Goal: Transaction & Acquisition: Book appointment/travel/reservation

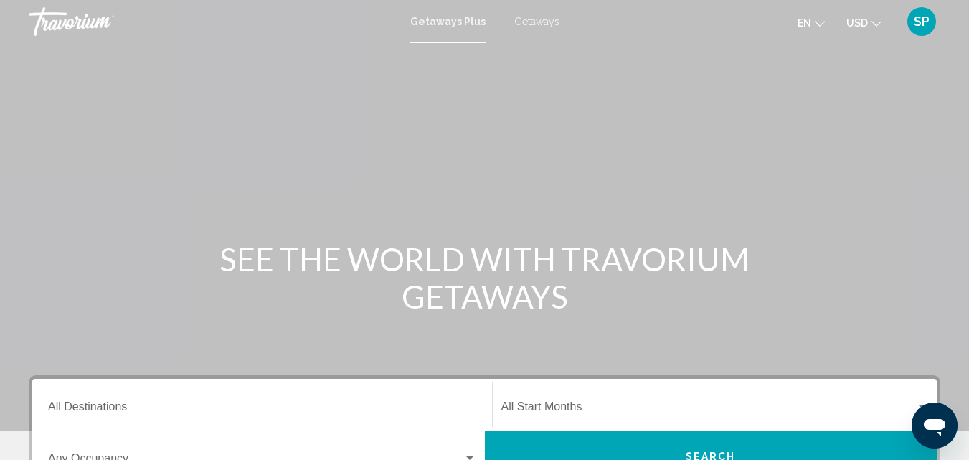
click at [544, 25] on span "Getaways" at bounding box center [536, 21] width 45 height 11
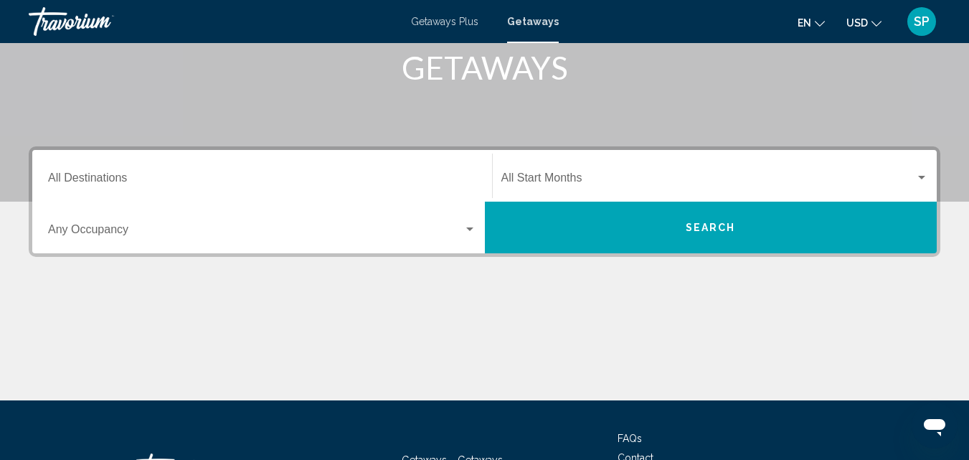
scroll to position [229, 0]
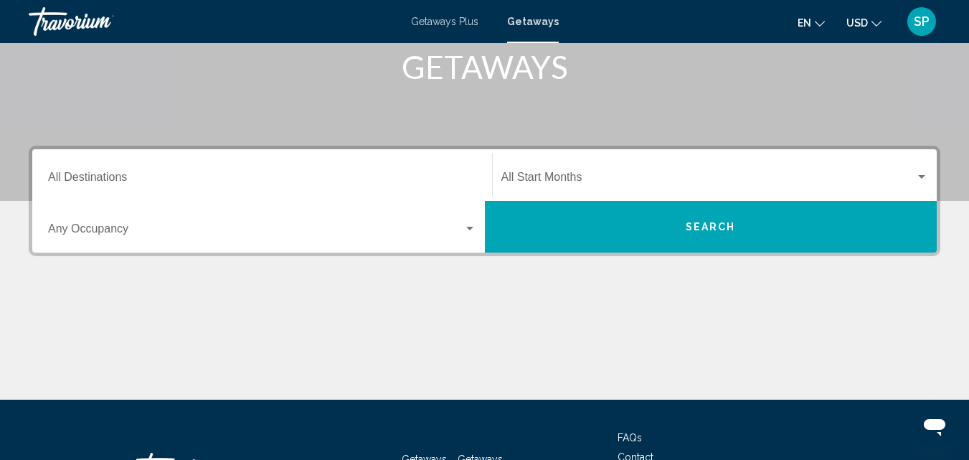
click at [342, 174] on input "Destination All Destinations" at bounding box center [262, 180] width 428 height 13
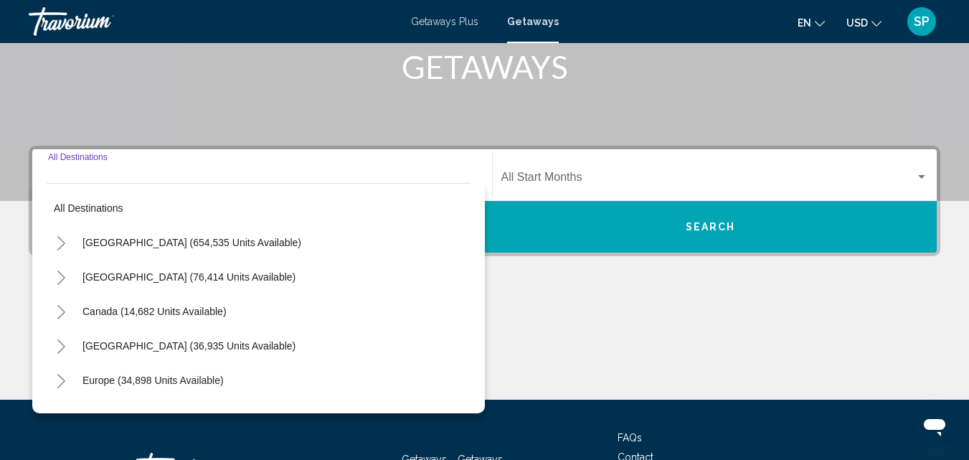
scroll to position [328, 0]
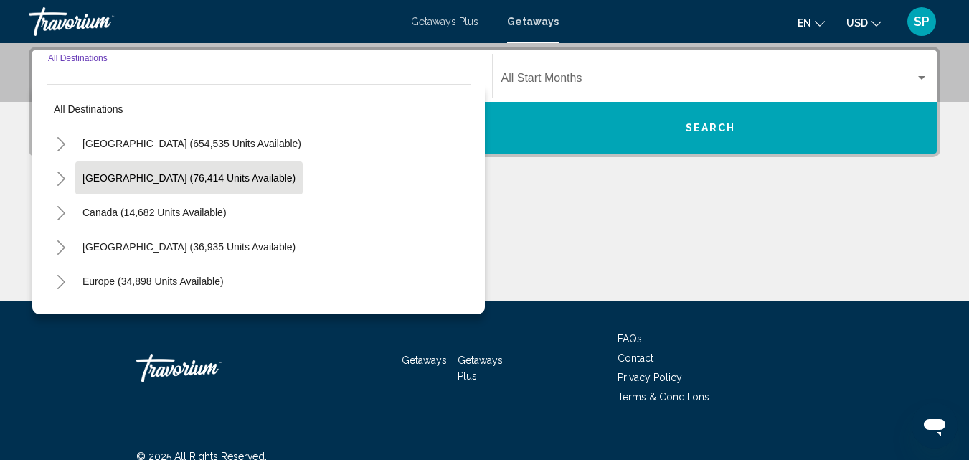
click at [202, 179] on span "[GEOGRAPHIC_DATA] (76,414 units available)" at bounding box center [188, 177] width 213 height 11
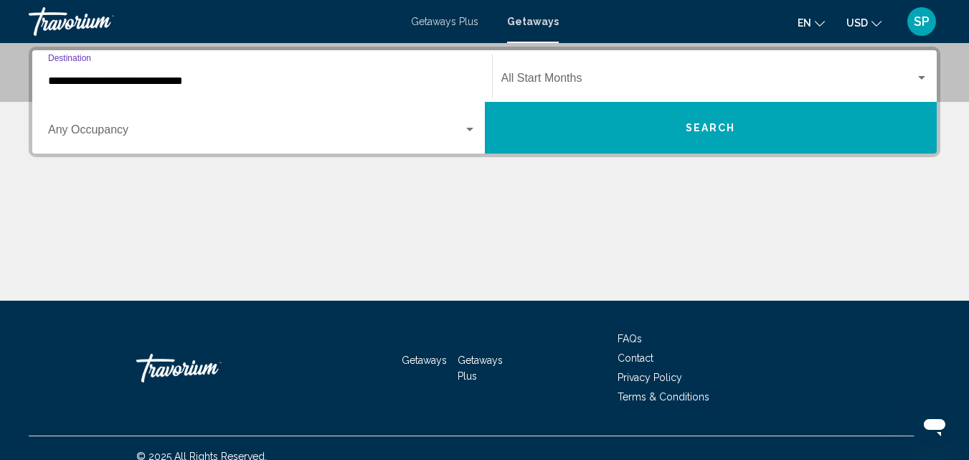
click at [75, 80] on input "**********" at bounding box center [262, 81] width 428 height 13
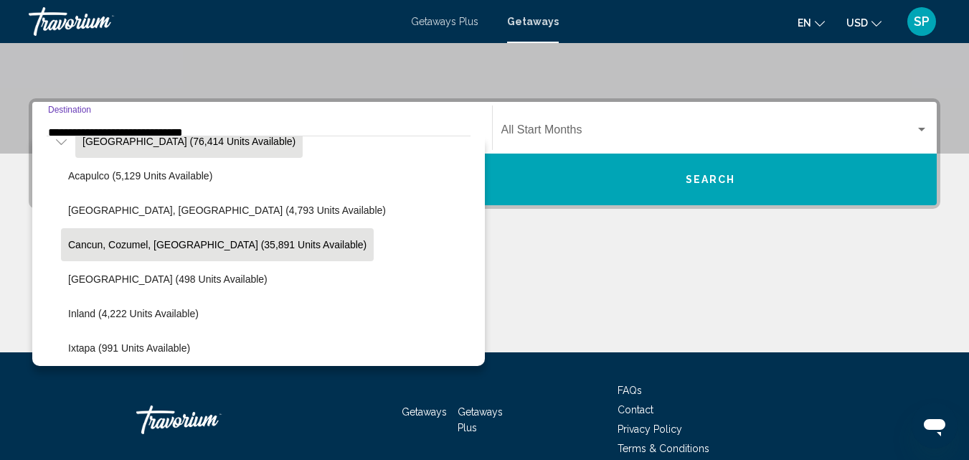
scroll to position [87, 0]
click at [202, 245] on span "Cancun, Cozumel, [GEOGRAPHIC_DATA] (35,891 units available)" at bounding box center [217, 245] width 298 height 11
type input "**********"
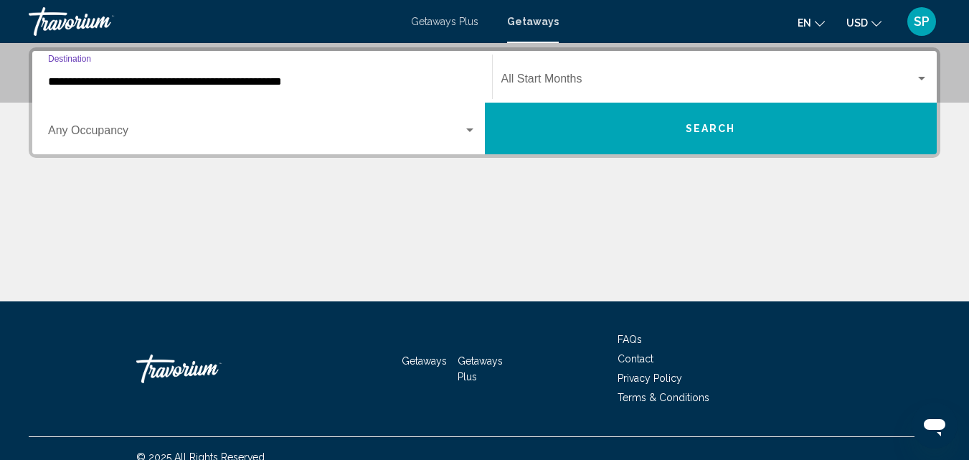
scroll to position [328, 0]
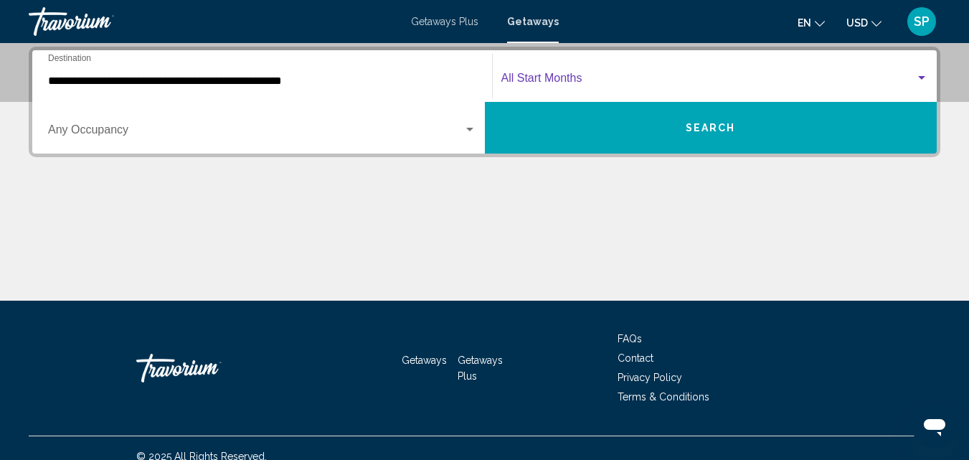
click at [548, 78] on span "Search widget" at bounding box center [708, 81] width 414 height 13
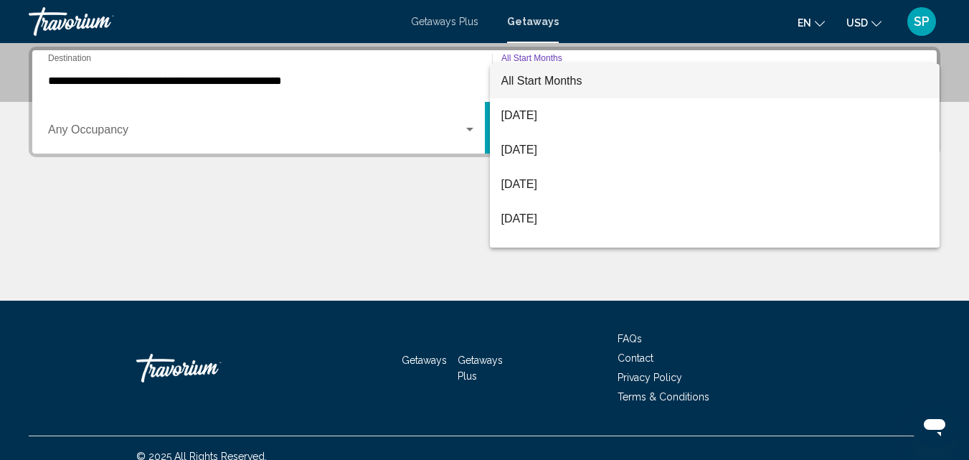
click at [387, 212] on div at bounding box center [484, 230] width 969 height 460
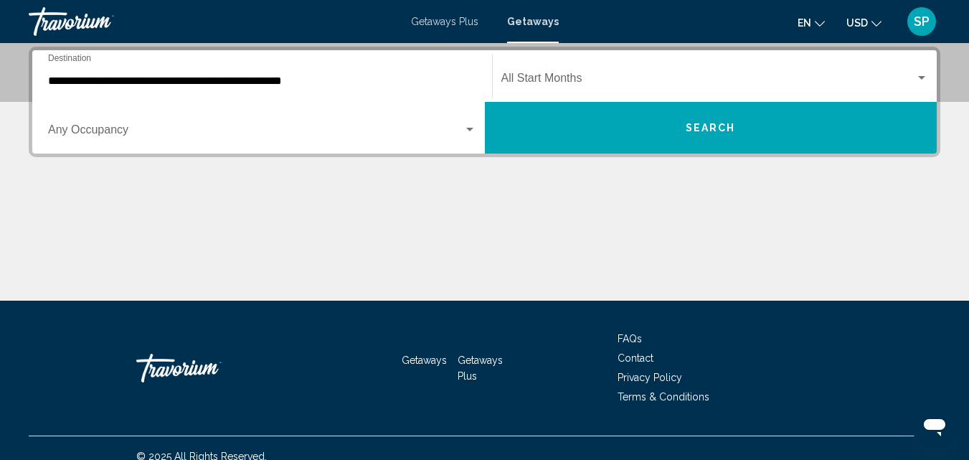
click at [570, 133] on button "Search" at bounding box center [711, 128] width 452 height 52
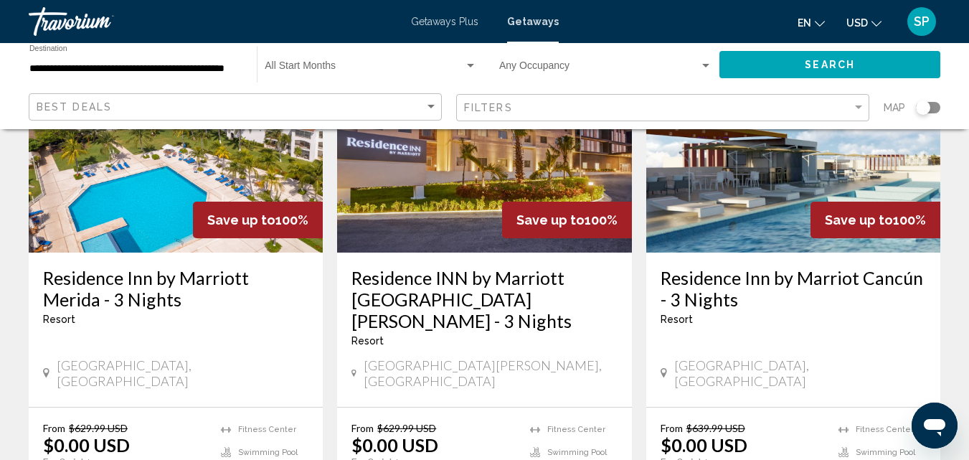
scroll to position [172, 0]
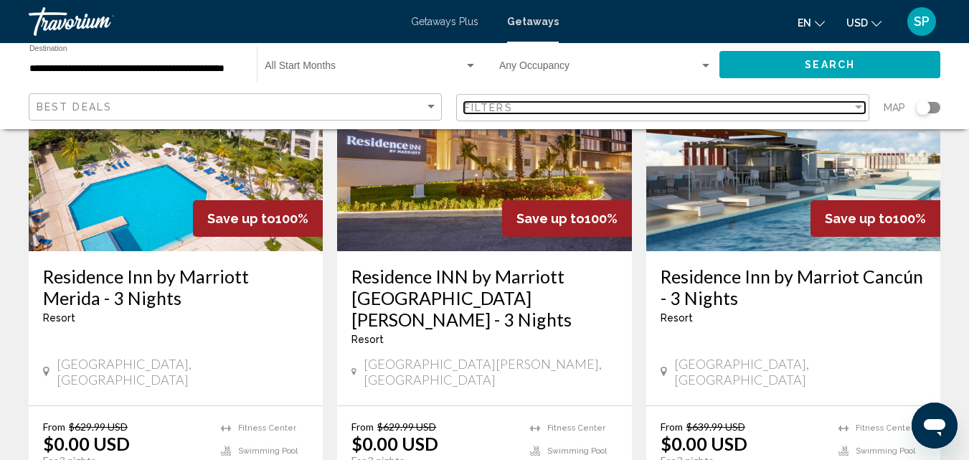
click at [855, 109] on div "Filter" at bounding box center [858, 107] width 7 height 4
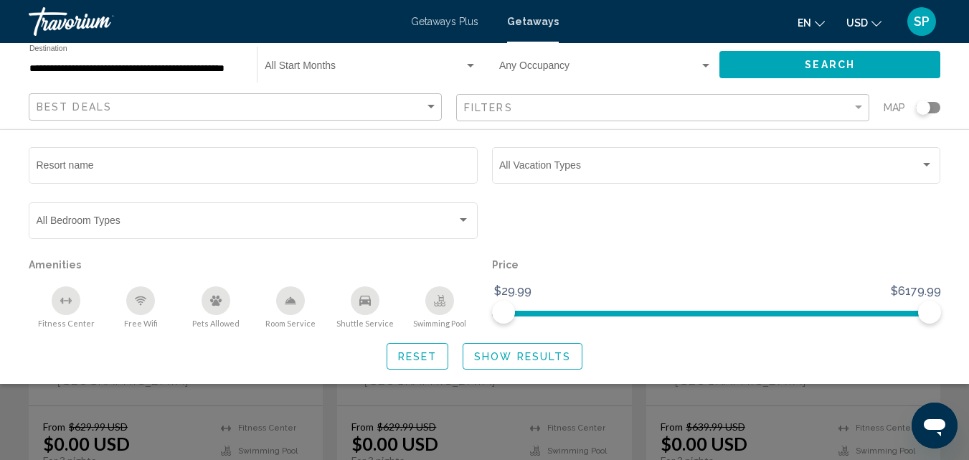
click at [594, 32] on div "en English Español Français Italiano Português русский USD USD ($) MXN (Mex$) C…" at bounding box center [757, 21] width 368 height 30
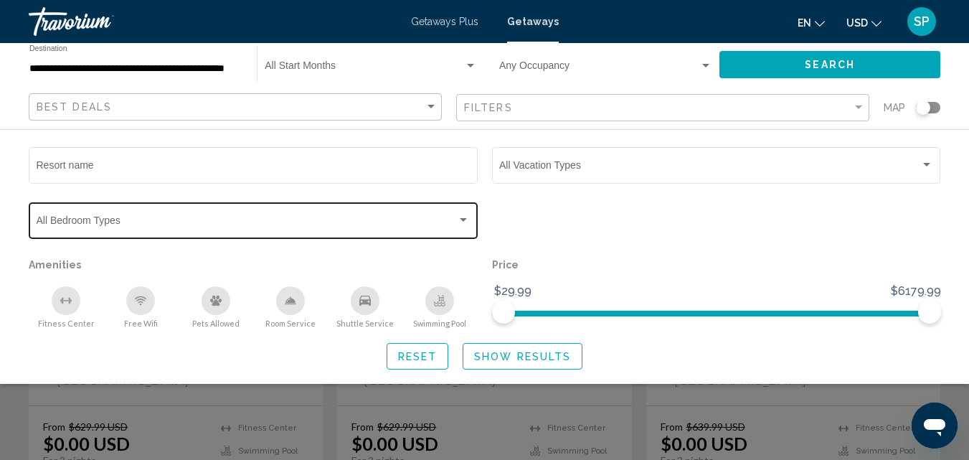
click at [464, 219] on div "Search widget" at bounding box center [463, 220] width 7 height 4
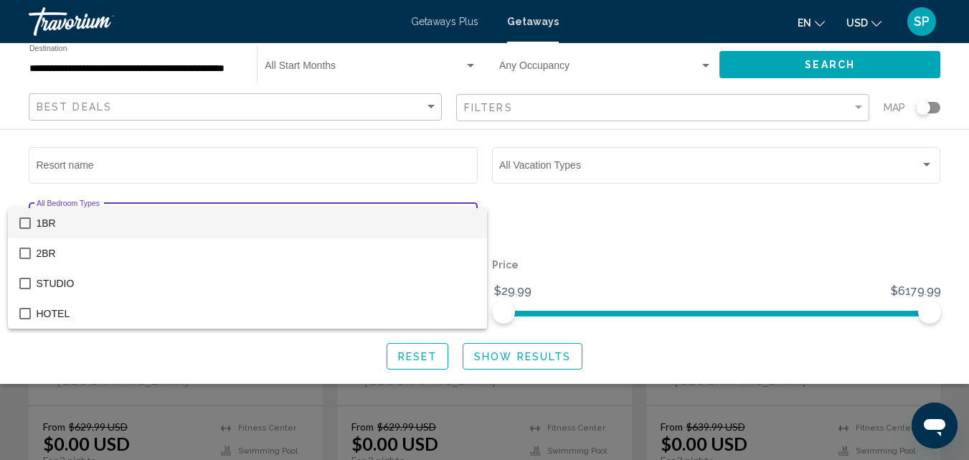
click at [27, 221] on mat-pseudo-checkbox at bounding box center [24, 222] width 11 height 11
click at [770, 72] on div at bounding box center [484, 230] width 969 height 460
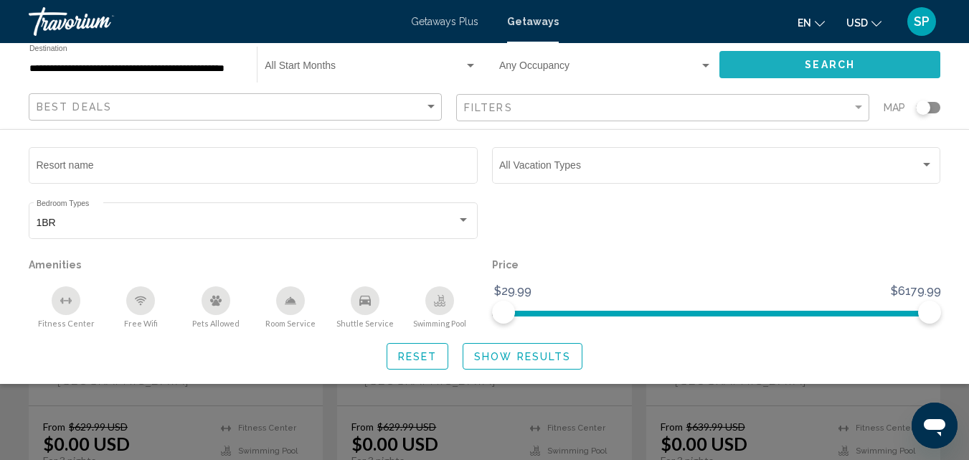
click at [792, 68] on button "Search" at bounding box center [829, 64] width 221 height 27
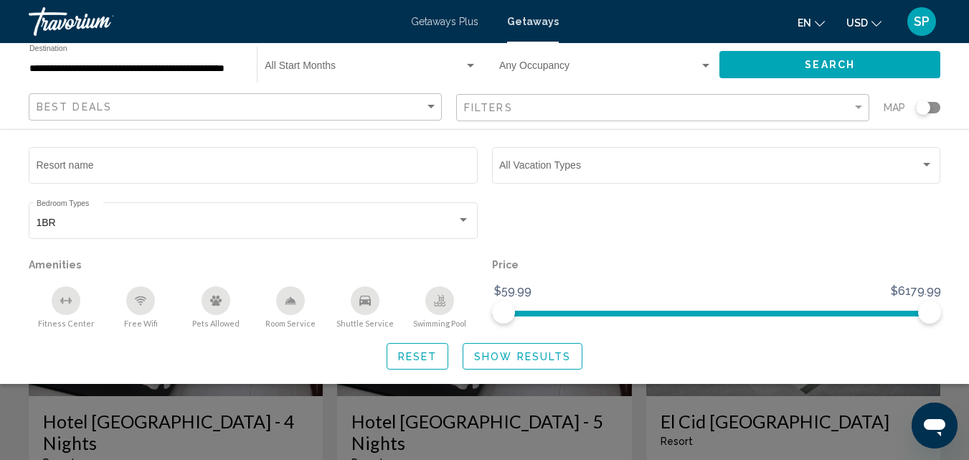
scroll to position [29, 0]
click at [807, 407] on div "Search widget" at bounding box center [484, 337] width 969 height 245
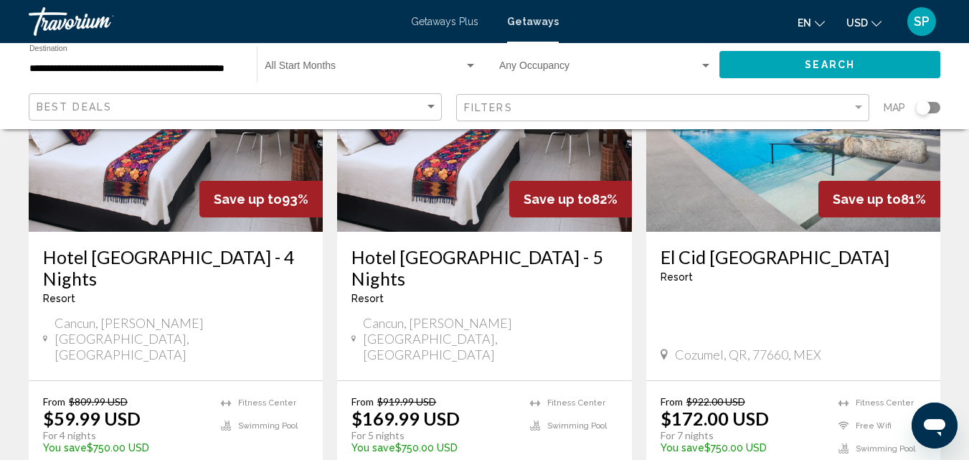
scroll to position [194, 0]
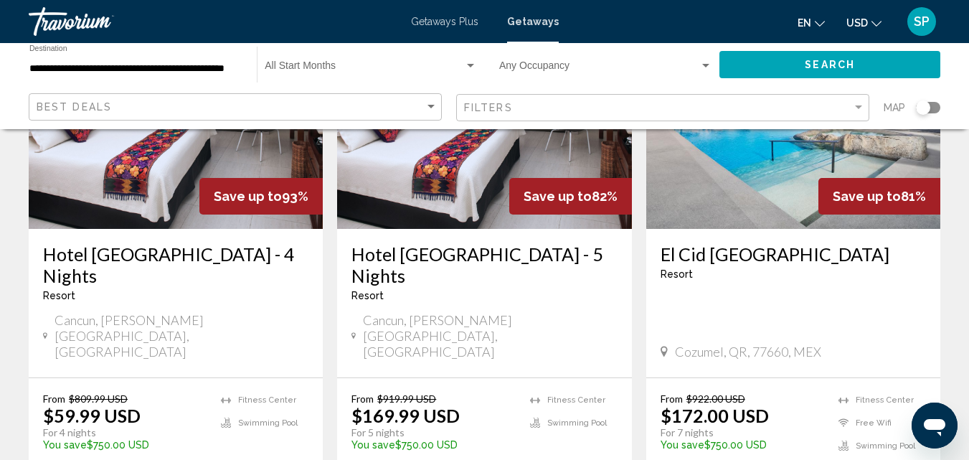
click at [189, 187] on img "Main content" at bounding box center [176, 113] width 294 height 229
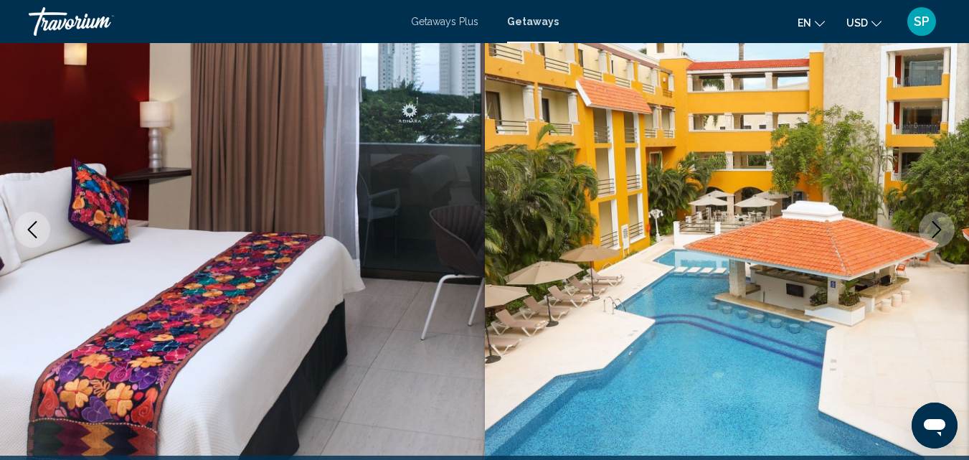
scroll to position [183, 0]
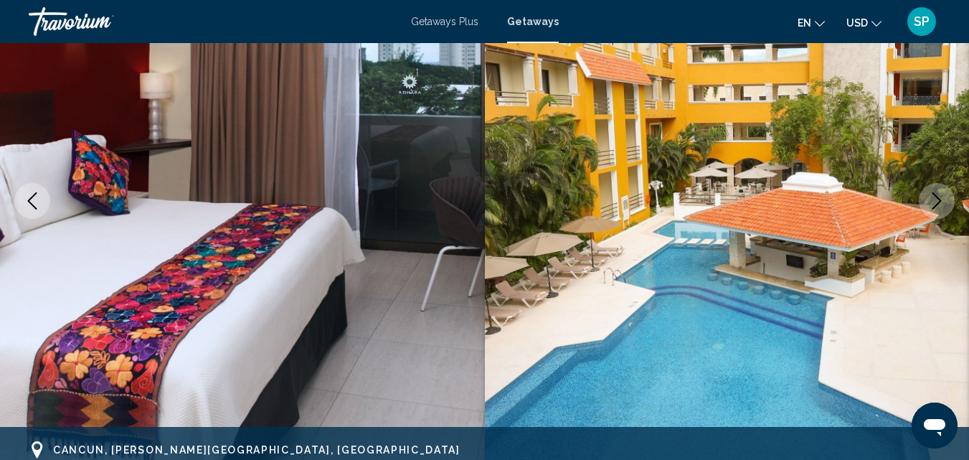
click at [934, 204] on icon "Next image" at bounding box center [936, 200] width 17 height 17
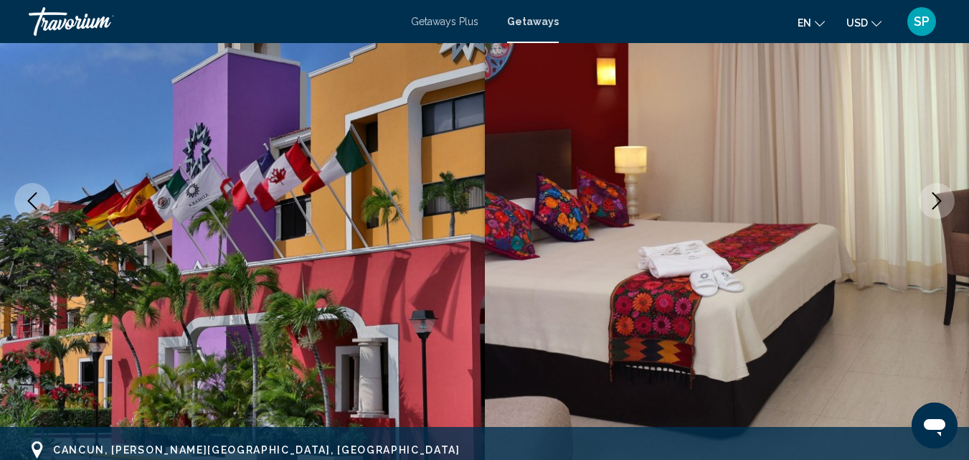
click at [935, 203] on icon "Next image" at bounding box center [936, 200] width 17 height 17
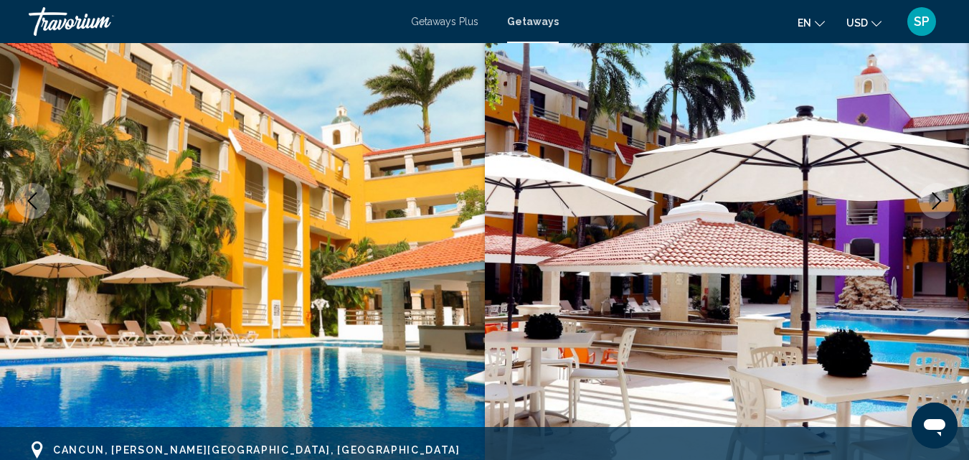
click at [935, 204] on icon "Next image" at bounding box center [936, 200] width 17 height 17
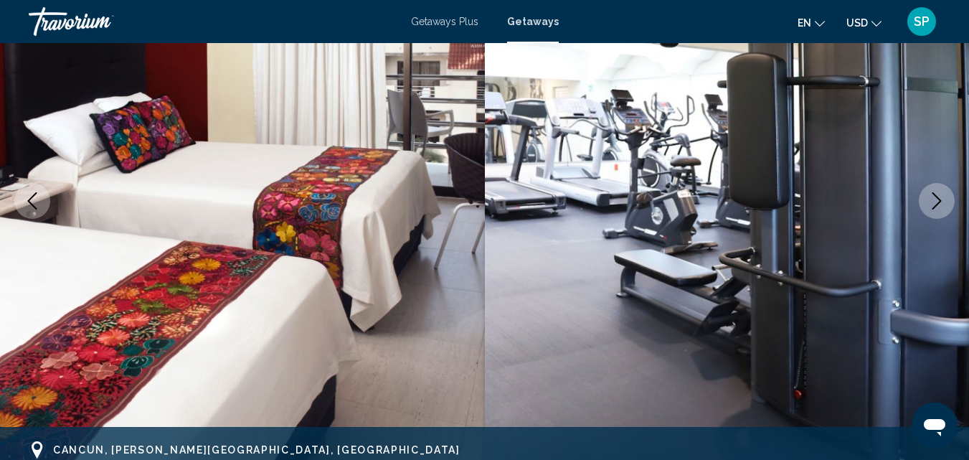
click at [935, 203] on icon "Next image" at bounding box center [936, 200] width 17 height 17
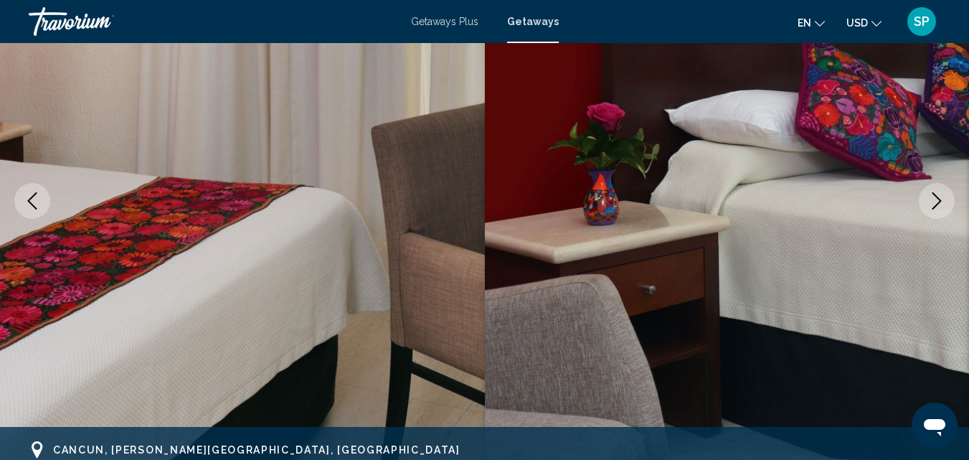
click at [935, 203] on icon "Next image" at bounding box center [936, 200] width 17 height 17
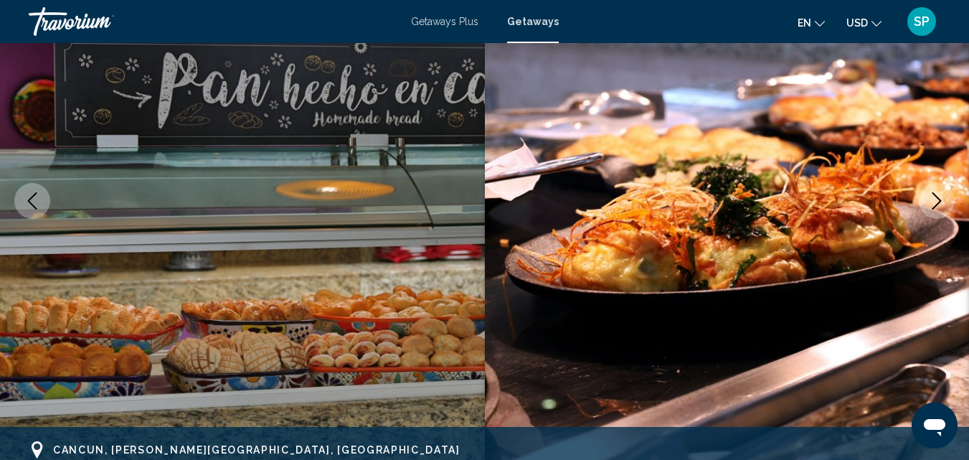
click at [935, 203] on icon "Next image" at bounding box center [936, 200] width 17 height 17
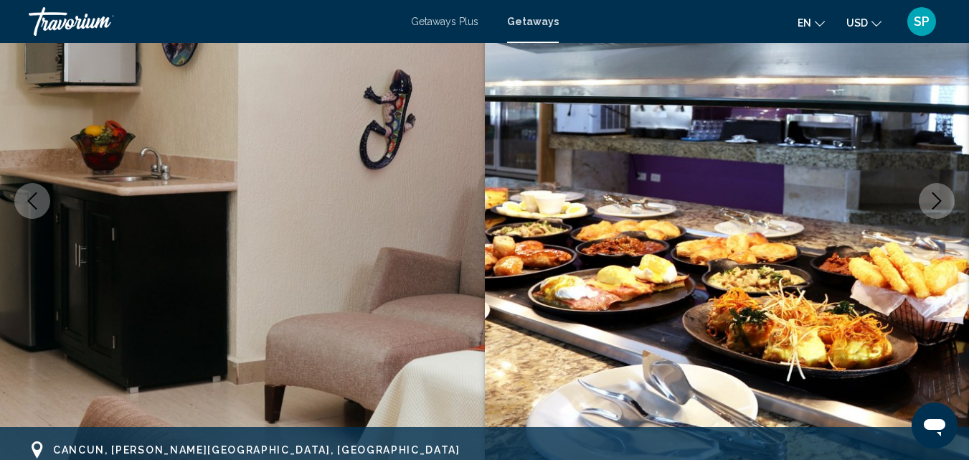
click at [935, 205] on icon "Next image" at bounding box center [936, 200] width 17 height 17
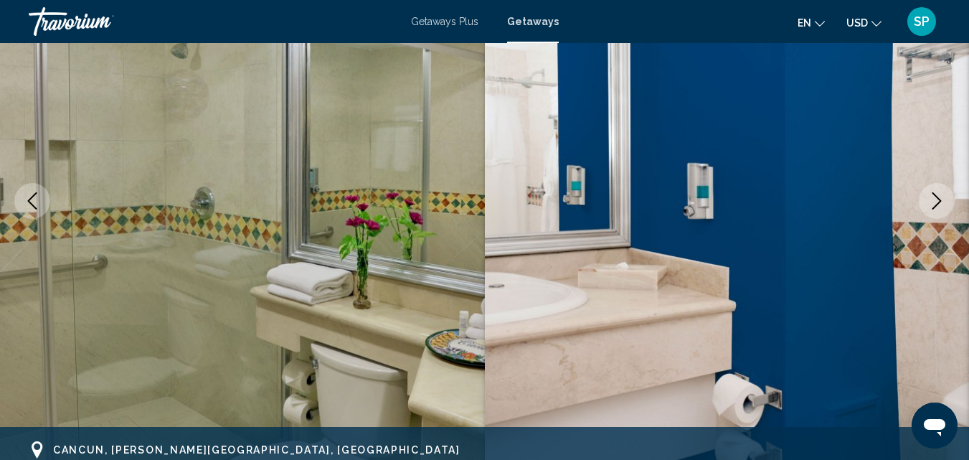
click at [935, 205] on icon "Next image" at bounding box center [936, 200] width 17 height 17
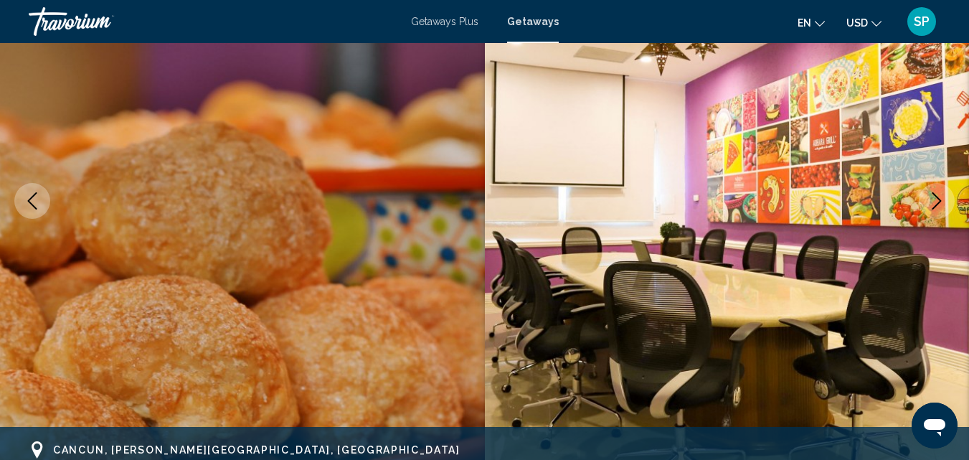
click at [935, 204] on icon "Next image" at bounding box center [936, 200] width 17 height 17
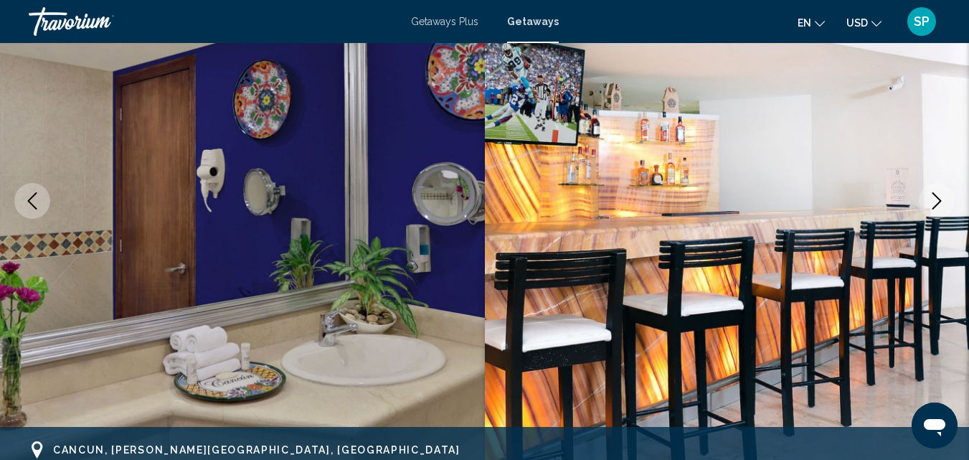
click at [937, 203] on icon "Next image" at bounding box center [936, 200] width 17 height 17
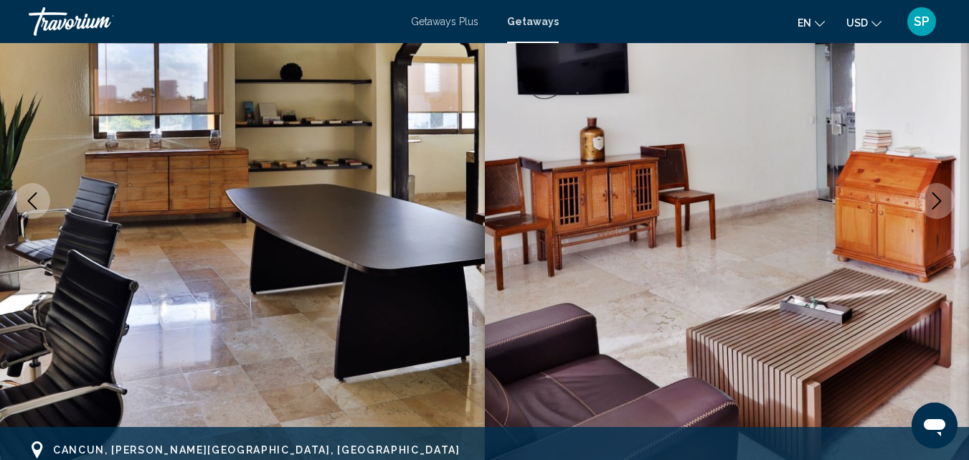
click at [938, 204] on icon "Next image" at bounding box center [936, 200] width 17 height 17
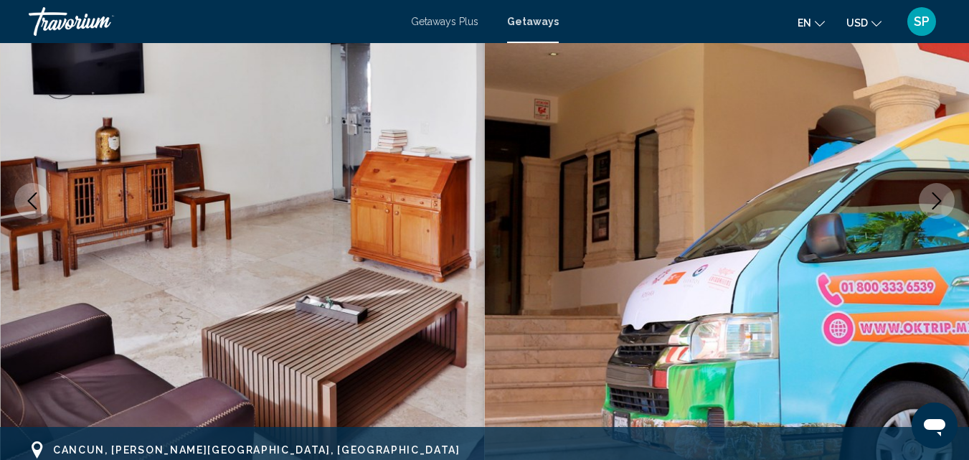
click at [936, 207] on icon "Next image" at bounding box center [936, 200] width 17 height 17
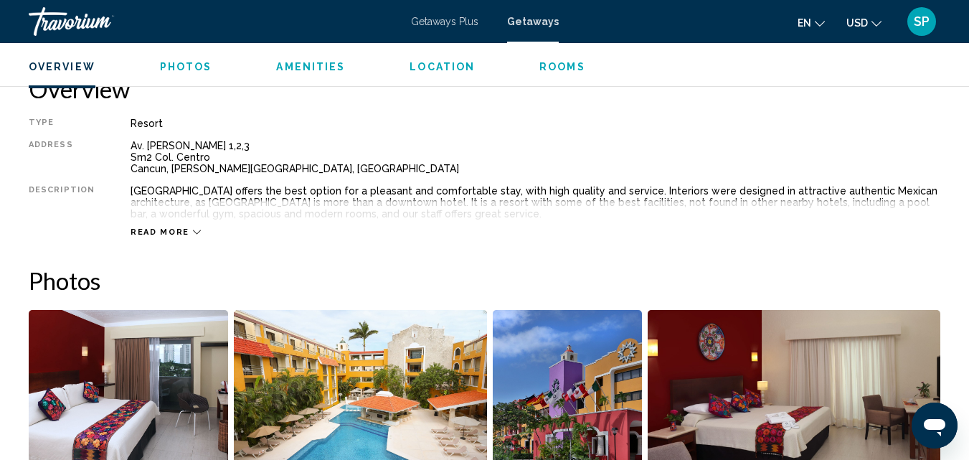
scroll to position [747, 0]
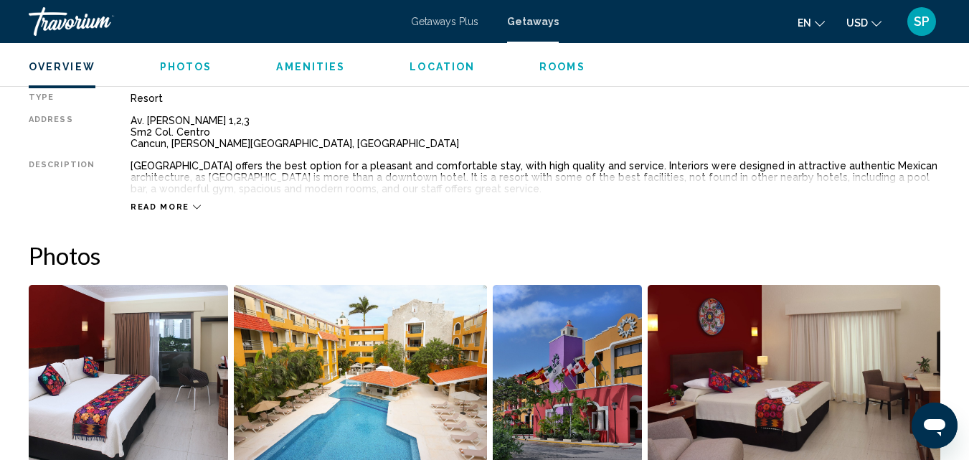
click at [193, 206] on icon "Main content" at bounding box center [197, 207] width 8 height 8
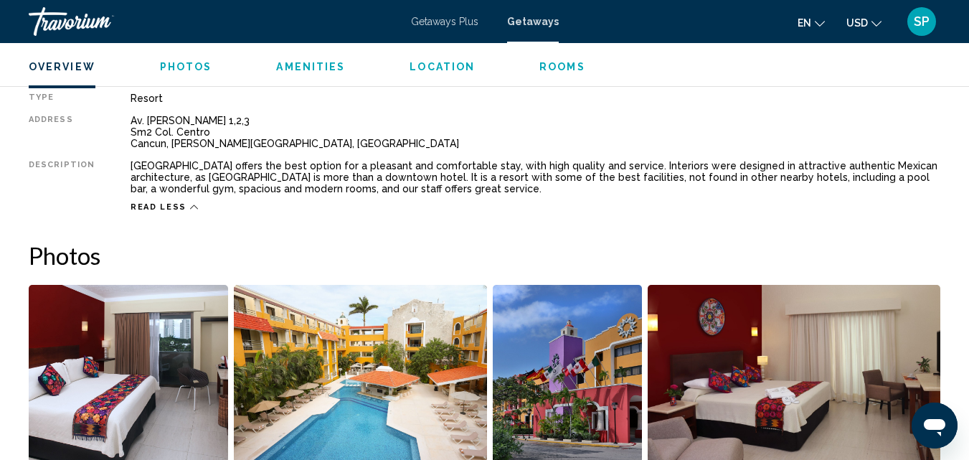
scroll to position [750, 0]
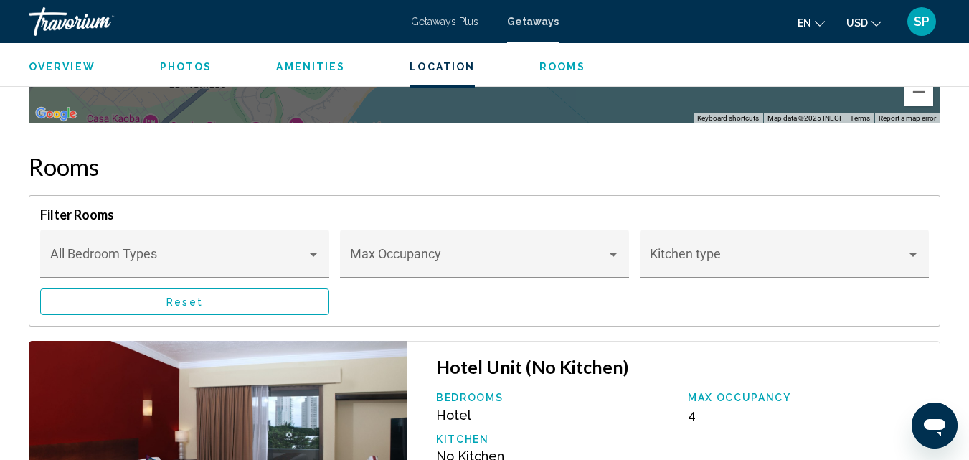
scroll to position [2312, 0]
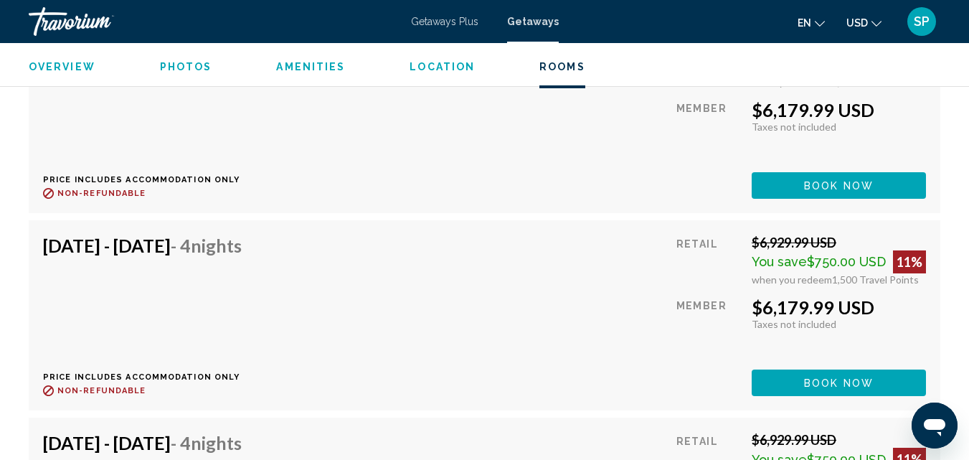
scroll to position [91284, 0]
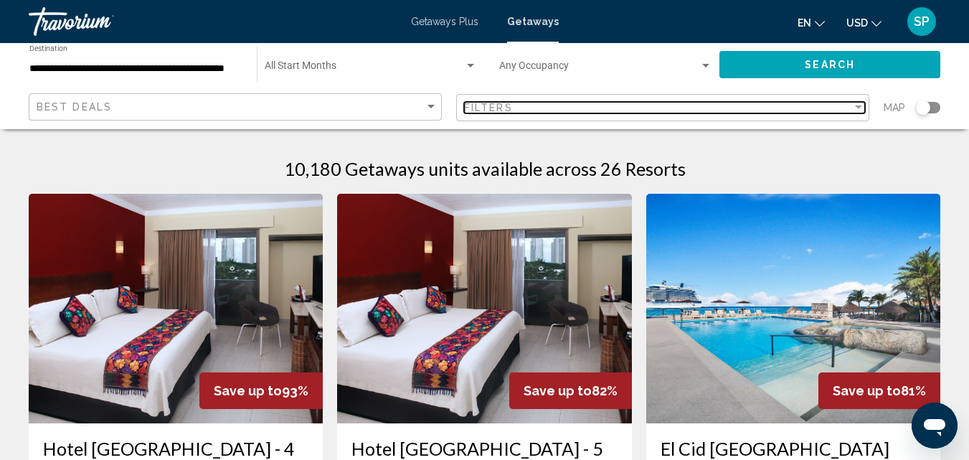
click at [519, 109] on div "Filters" at bounding box center [658, 107] width 388 height 11
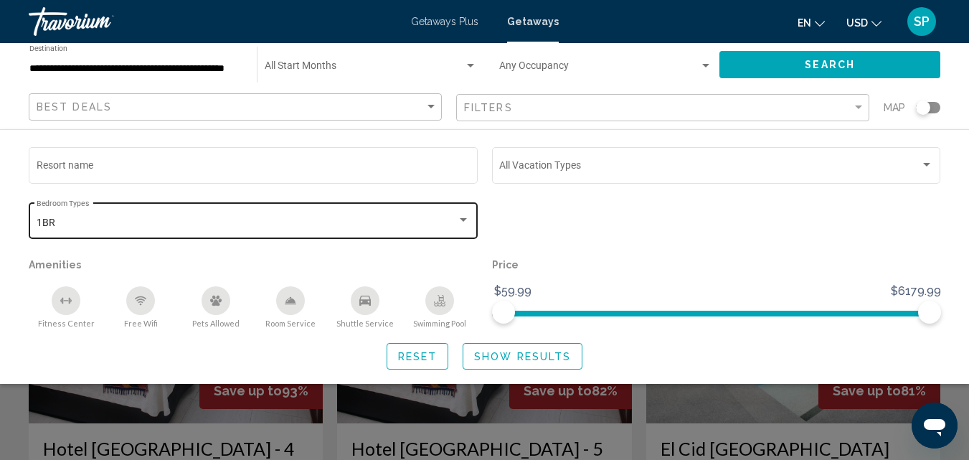
click at [168, 229] on div "1BR Bedroom Types All Bedroom Types" at bounding box center [254, 218] width 434 height 39
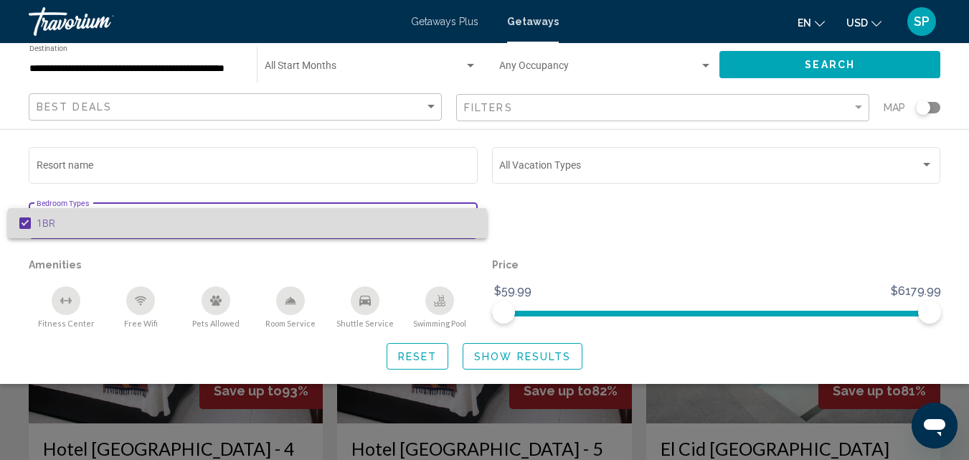
click at [27, 223] on mat-pseudo-checkbox at bounding box center [24, 222] width 11 height 11
click at [129, 231] on span "1BR" at bounding box center [257, 223] width 440 height 30
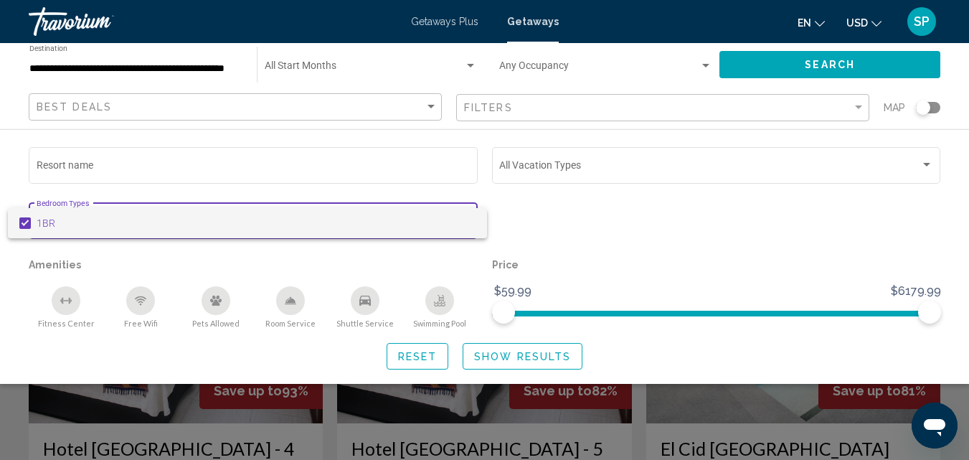
click at [129, 232] on span "1BR" at bounding box center [257, 223] width 440 height 30
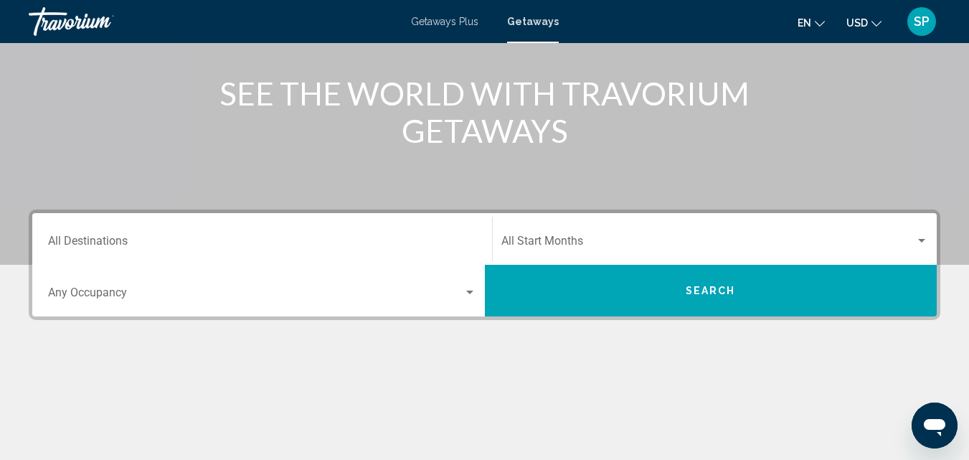
scroll to position [172, 0]
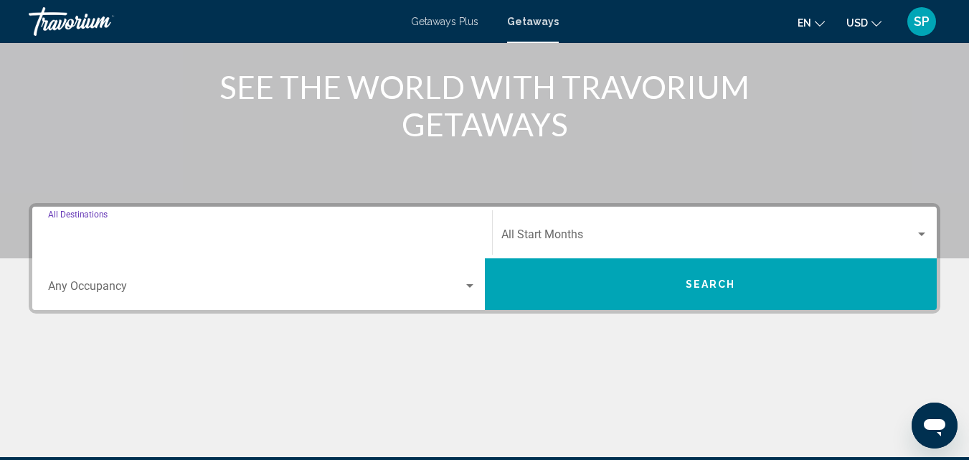
click at [132, 236] on input "Destination All Destinations" at bounding box center [262, 237] width 428 height 13
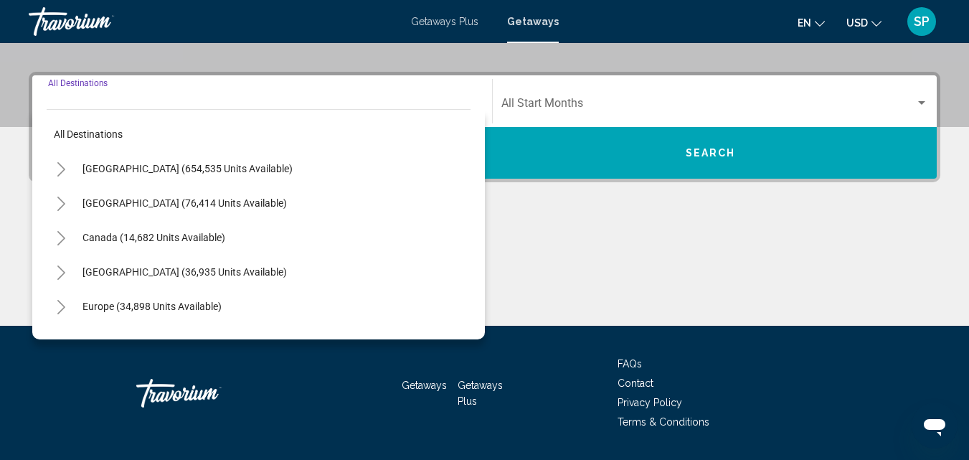
scroll to position [328, 0]
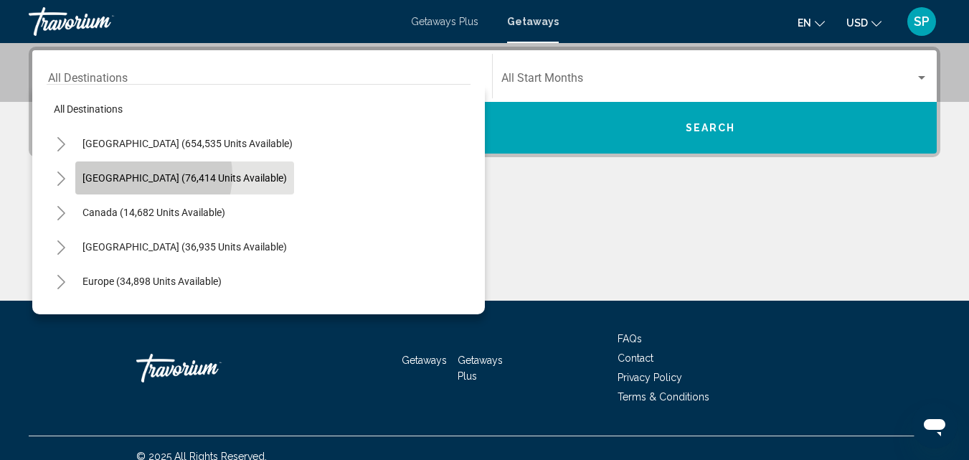
click at [148, 175] on span "[GEOGRAPHIC_DATA] (76,414 units available)" at bounding box center [184, 177] width 204 height 11
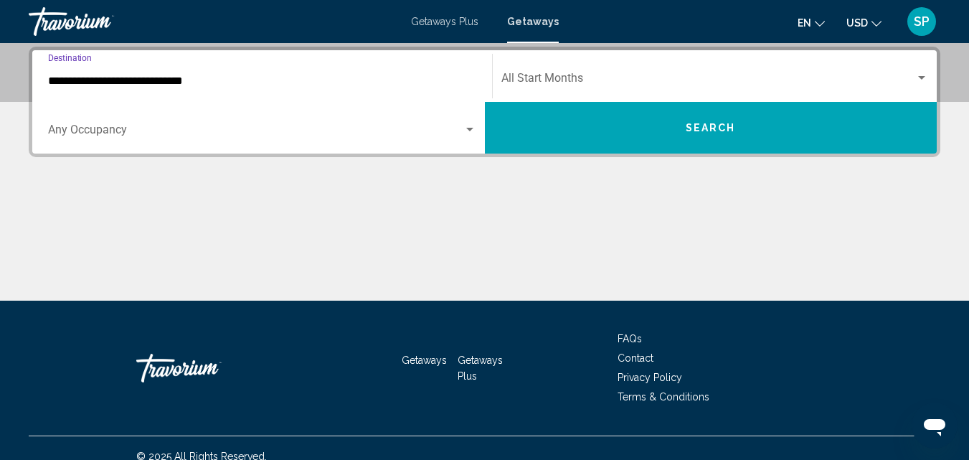
click at [68, 78] on input "**********" at bounding box center [262, 81] width 428 height 13
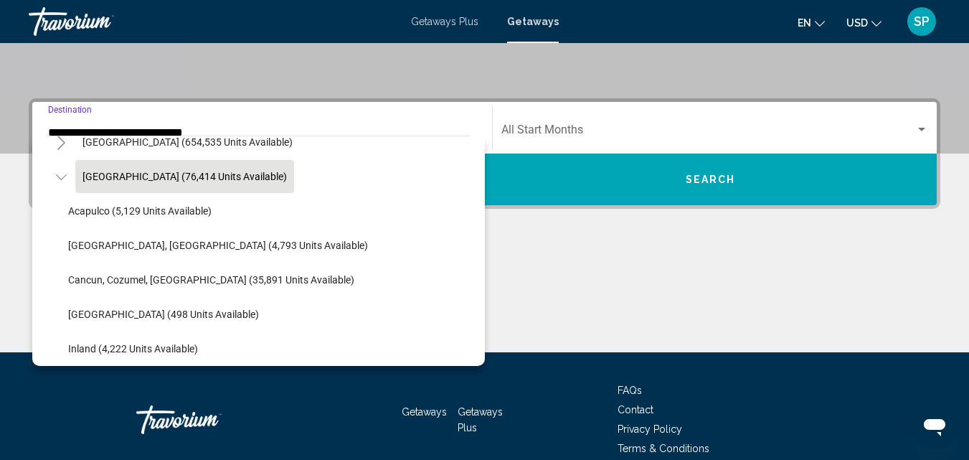
scroll to position [93, 0]
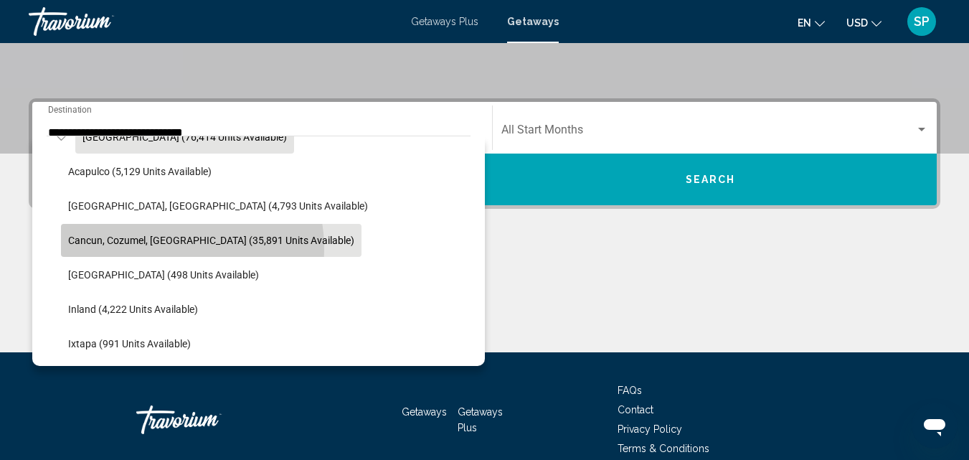
click at [163, 249] on button "Cancun, Cozumel, [GEOGRAPHIC_DATA] (35,891 units available)" at bounding box center [211, 240] width 300 height 33
type input "**********"
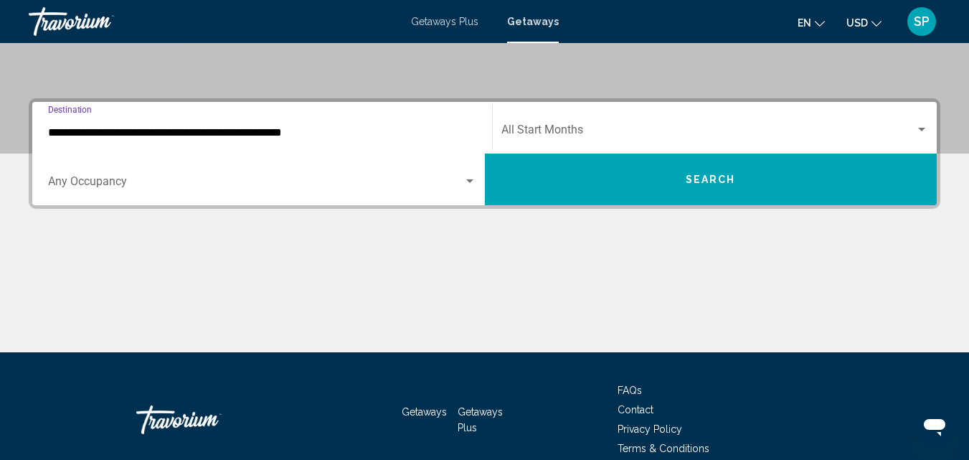
scroll to position [328, 0]
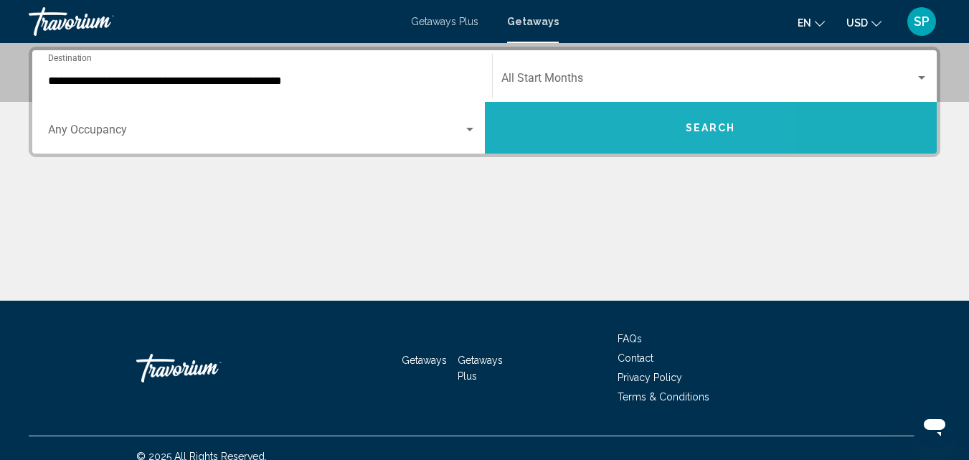
click at [593, 119] on button "Search" at bounding box center [711, 128] width 452 height 52
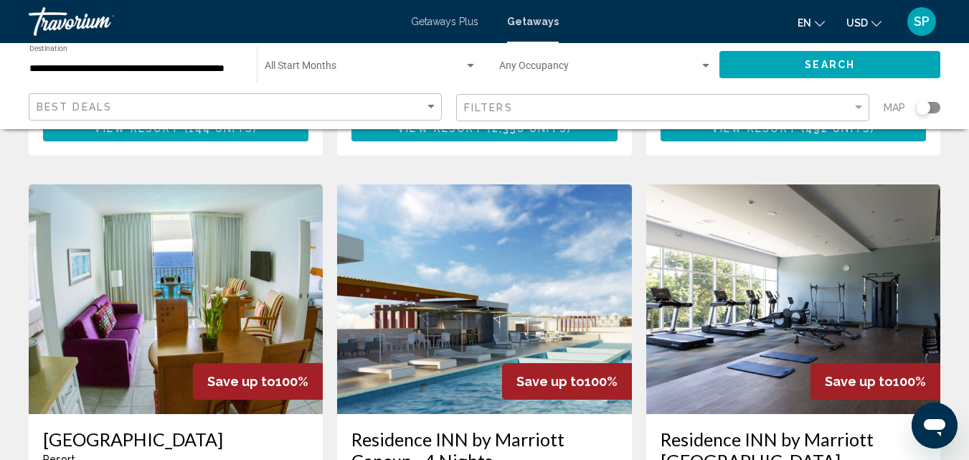
scroll to position [1664, 0]
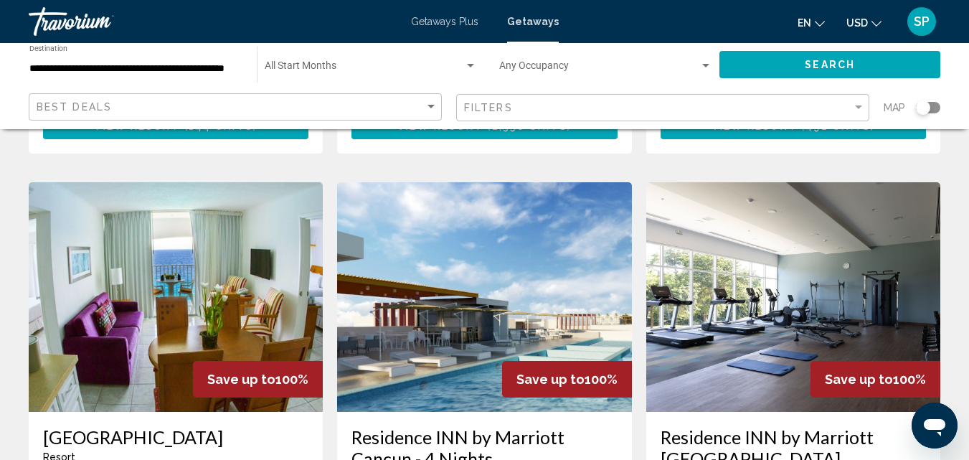
click at [475, 252] on img "Main content" at bounding box center [484, 296] width 294 height 229
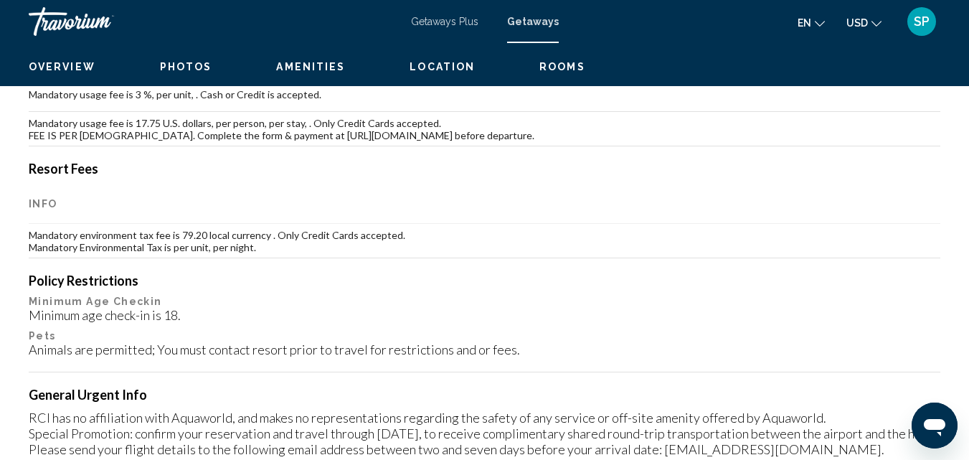
scroll to position [154, 0]
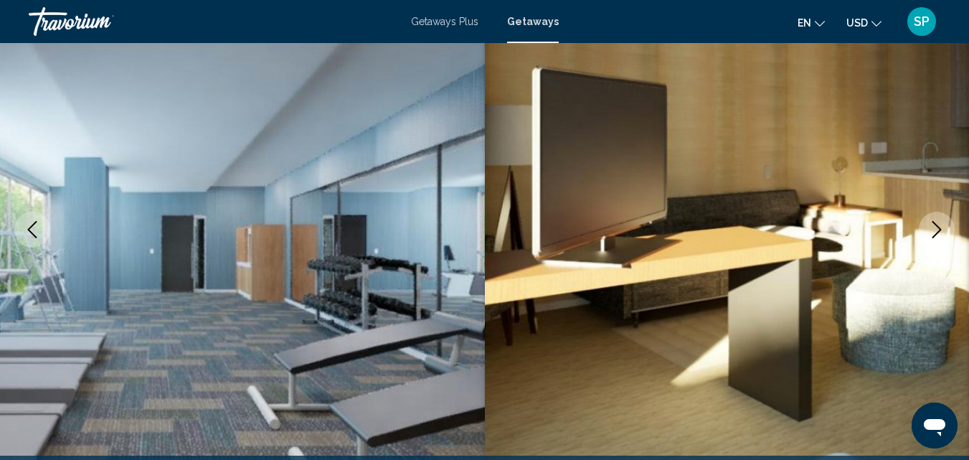
click at [939, 226] on icon "Next image" at bounding box center [936, 229] width 17 height 17
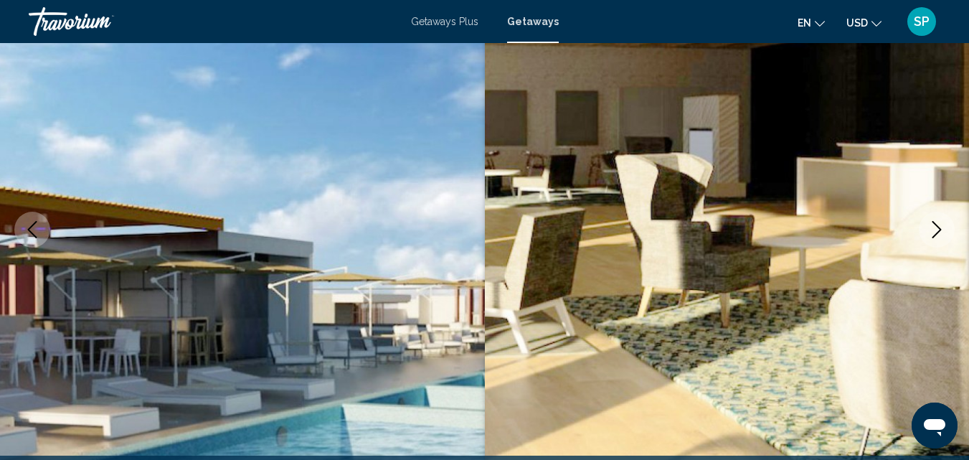
click at [939, 227] on icon "Next image" at bounding box center [936, 229] width 17 height 17
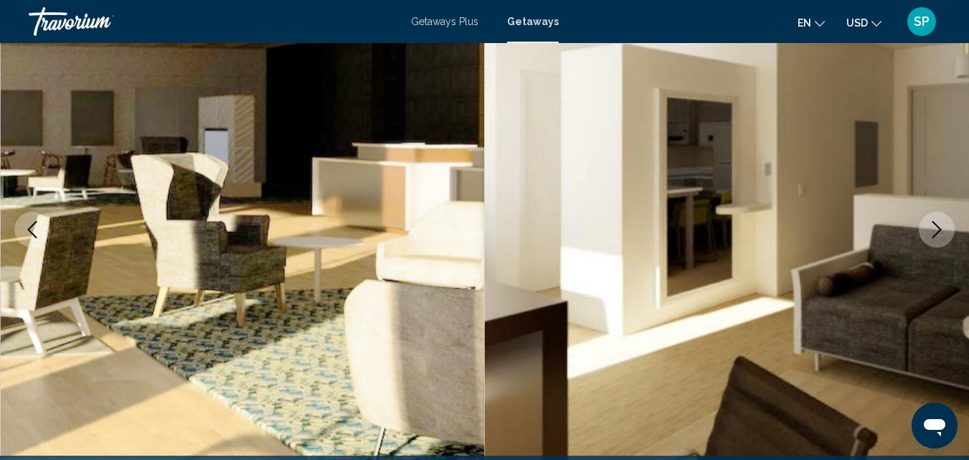
click at [939, 232] on icon "Next image" at bounding box center [936, 229] width 17 height 17
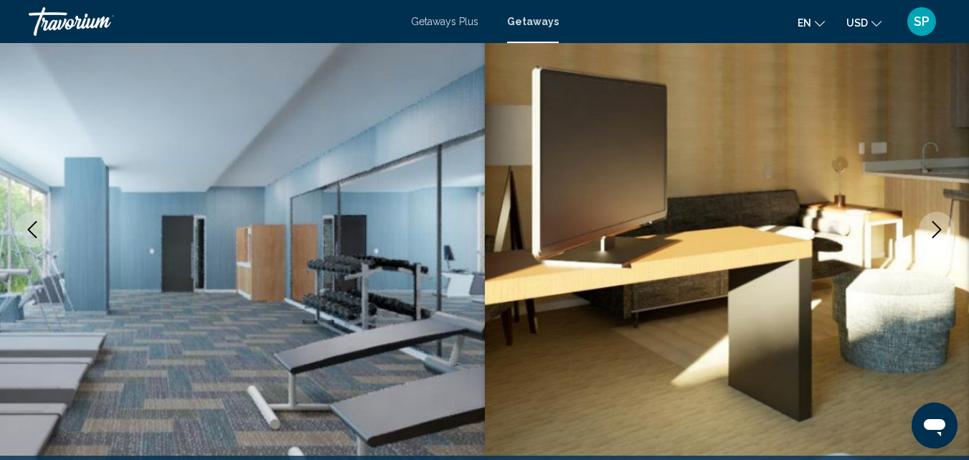
click at [934, 224] on icon "Next image" at bounding box center [936, 229] width 17 height 17
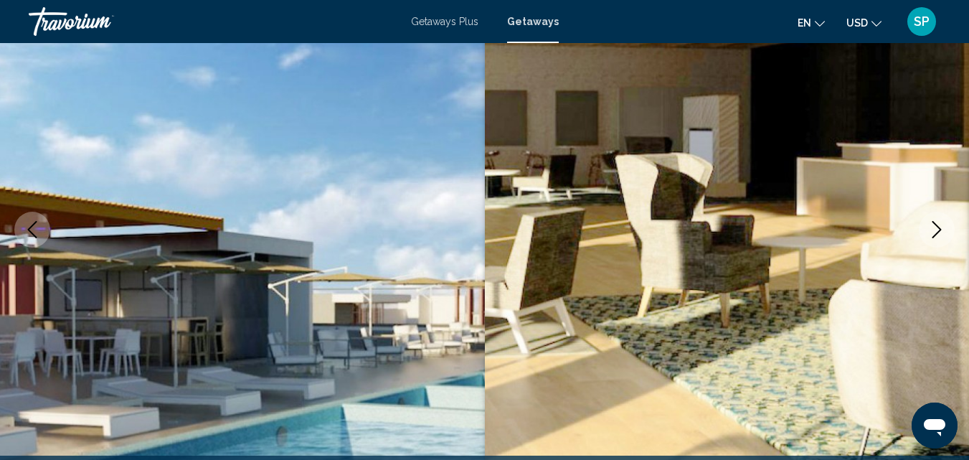
click at [934, 224] on icon "Next image" at bounding box center [936, 229] width 17 height 17
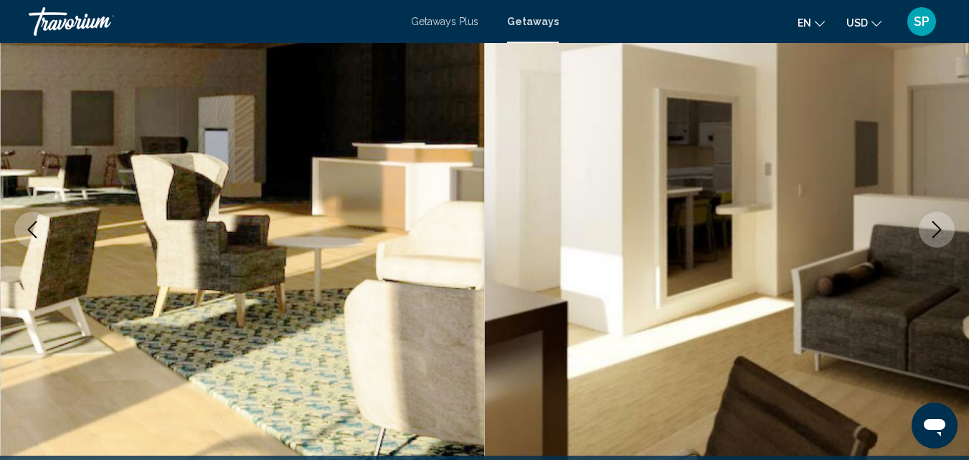
click at [934, 222] on icon "Next image" at bounding box center [936, 229] width 17 height 17
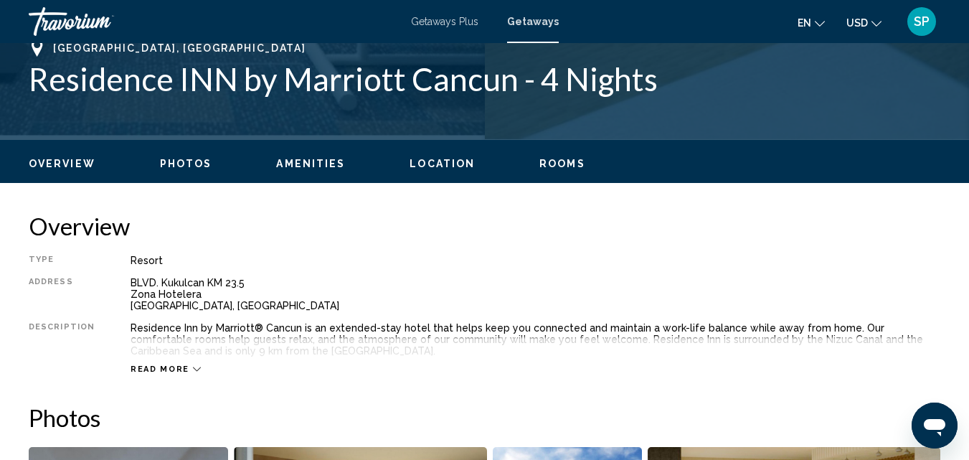
scroll to position [670, 0]
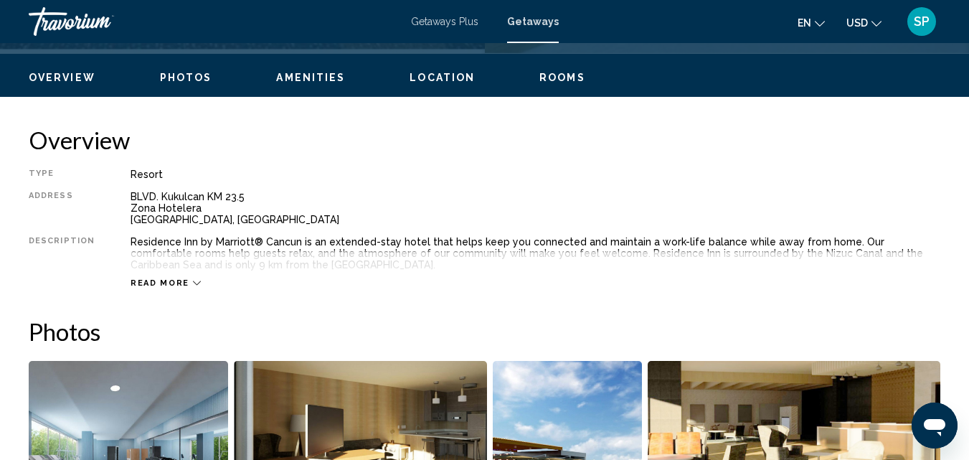
click at [193, 280] on icon "Main content" at bounding box center [197, 283] width 8 height 8
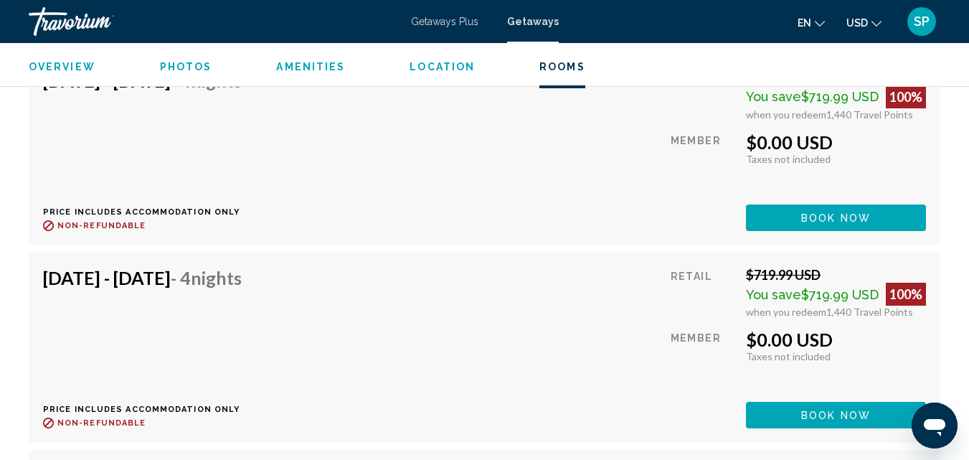
scroll to position [19371, 0]
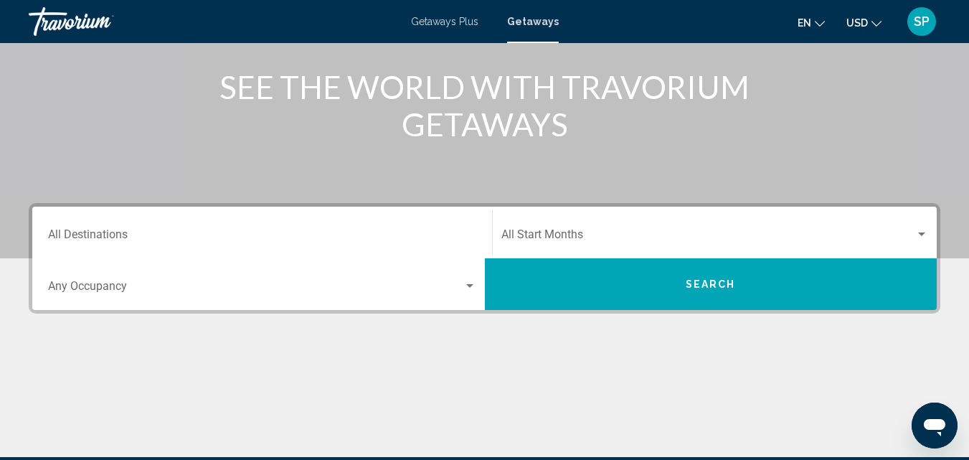
scroll to position [258, 0]
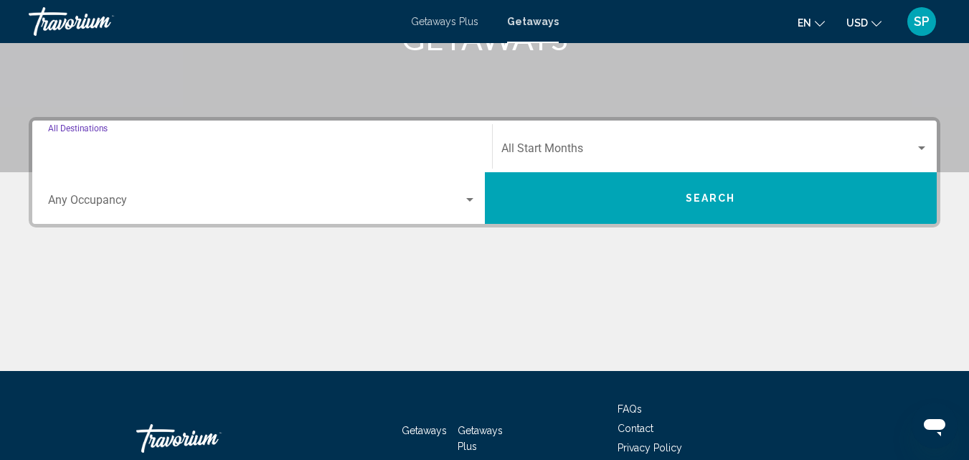
click at [133, 150] on input "Destination All Destinations" at bounding box center [262, 151] width 428 height 13
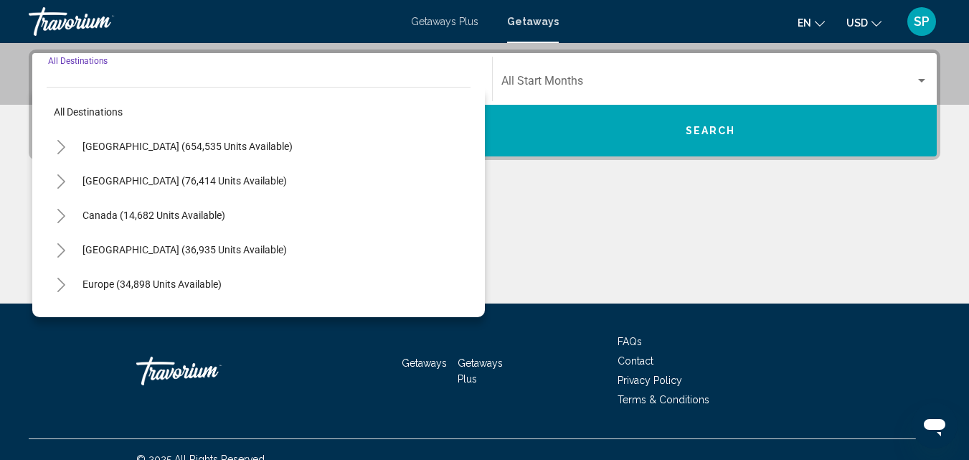
scroll to position [328, 0]
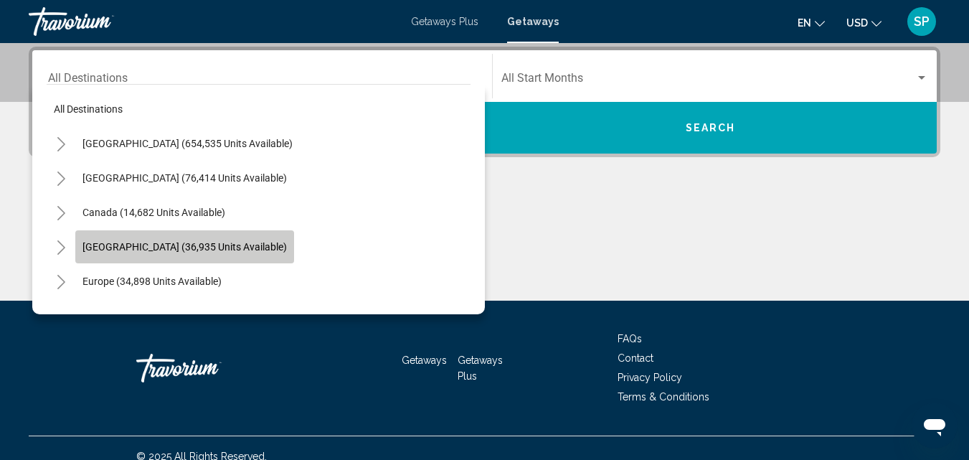
click at [169, 242] on span "[GEOGRAPHIC_DATA] (36,935 units available)" at bounding box center [184, 246] width 204 height 11
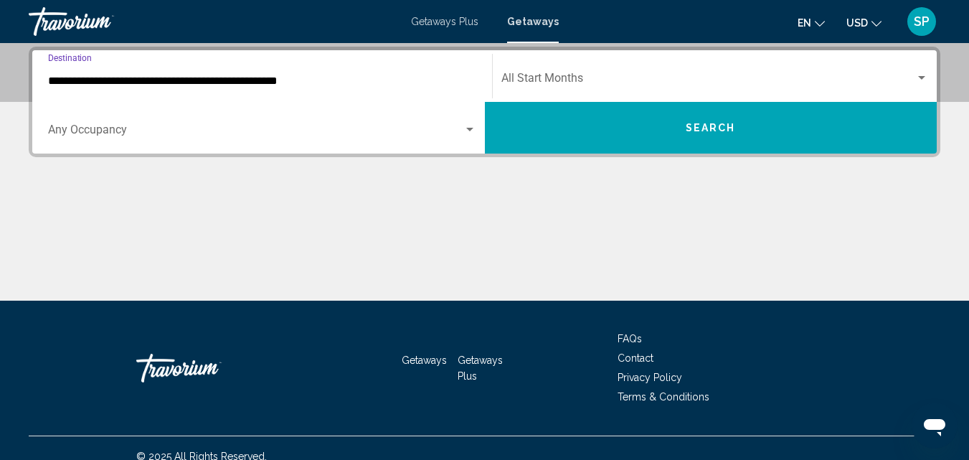
click at [181, 82] on input "**********" at bounding box center [262, 81] width 428 height 13
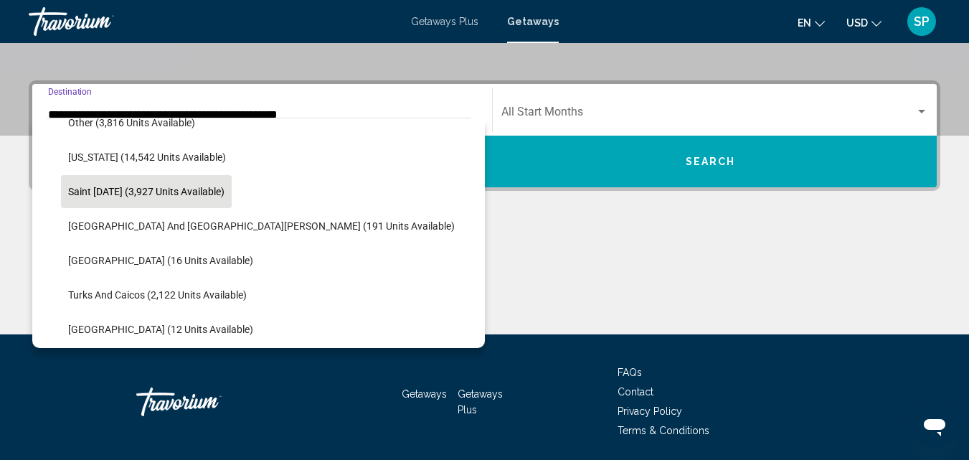
scroll to position [404, 0]
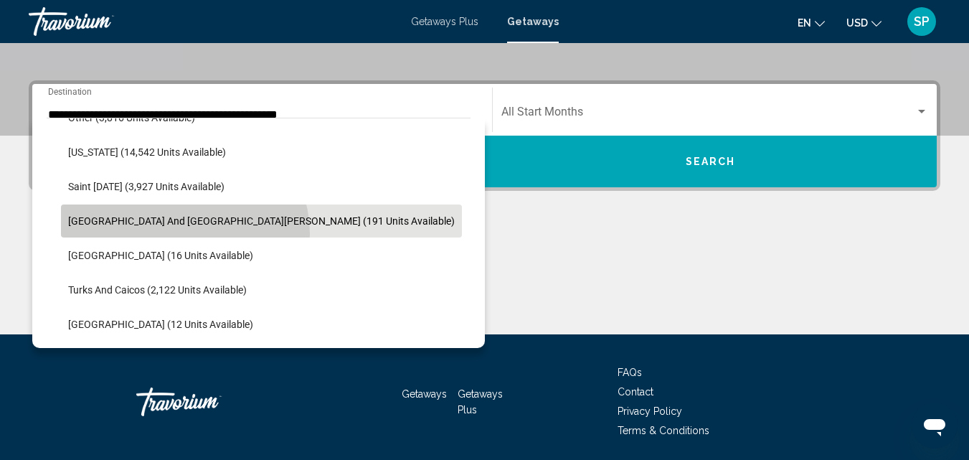
click at [184, 234] on button "[GEOGRAPHIC_DATA] and [GEOGRAPHIC_DATA][PERSON_NAME] (191 units available)" at bounding box center [261, 220] width 401 height 33
type input "**********"
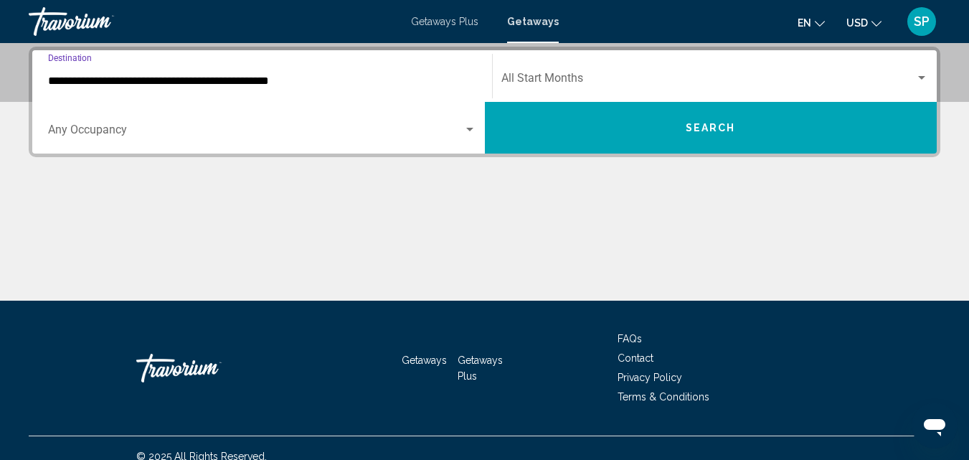
click at [572, 135] on button "Search" at bounding box center [711, 128] width 452 height 52
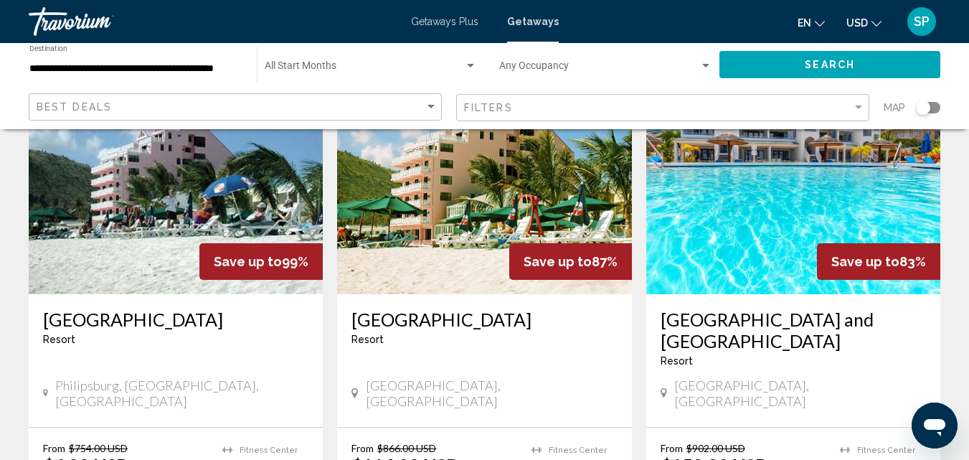
scroll to position [631, 0]
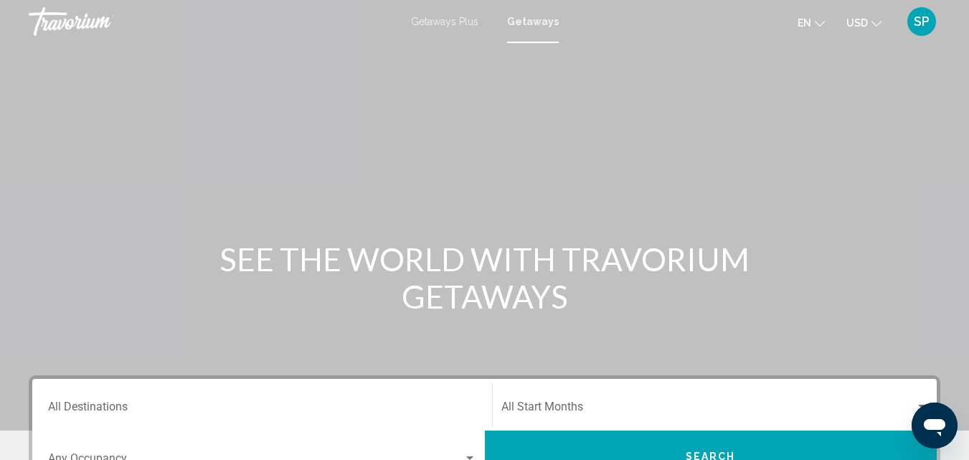
click at [72, 393] on div "Destination All Destinations" at bounding box center [262, 404] width 428 height 45
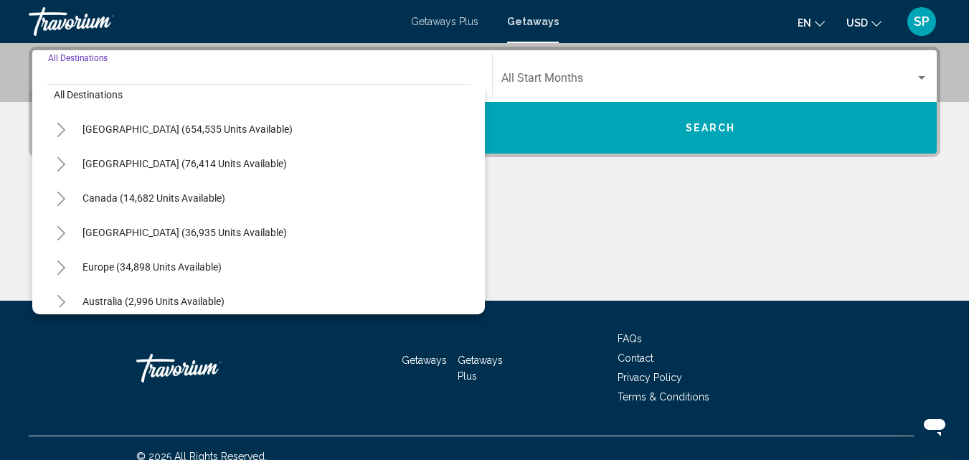
scroll to position [12, 0]
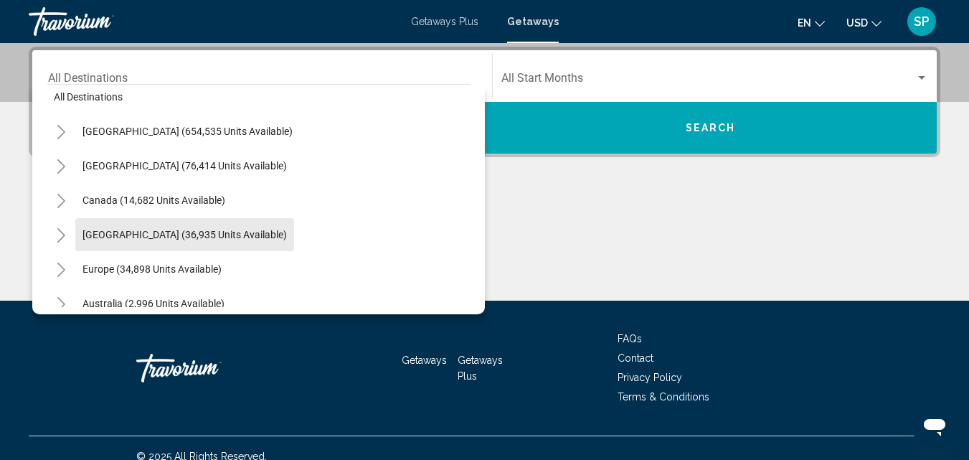
click at [168, 235] on span "[GEOGRAPHIC_DATA] (36,935 units available)" at bounding box center [184, 234] width 204 height 11
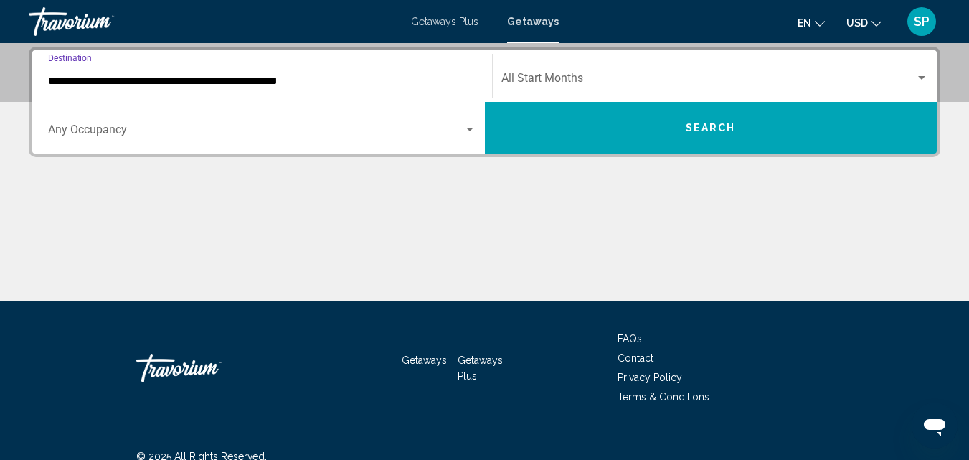
click at [181, 77] on input "**********" at bounding box center [262, 81] width 428 height 13
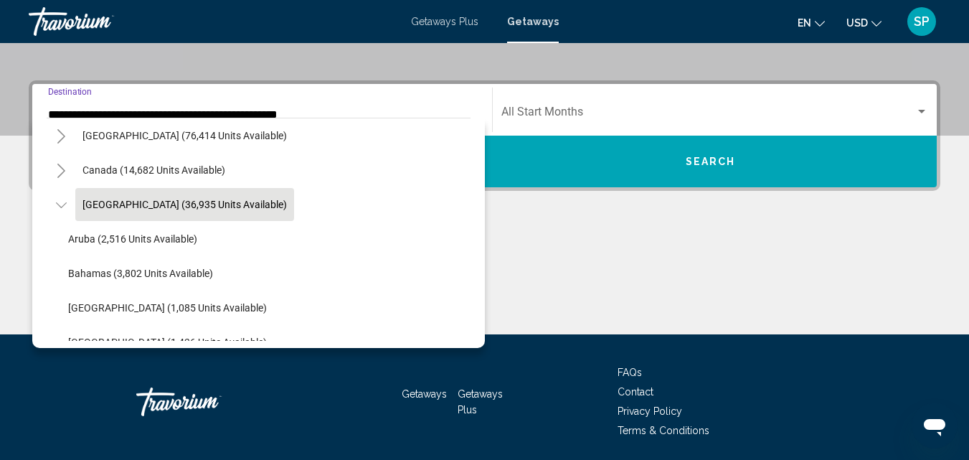
scroll to position [91, 0]
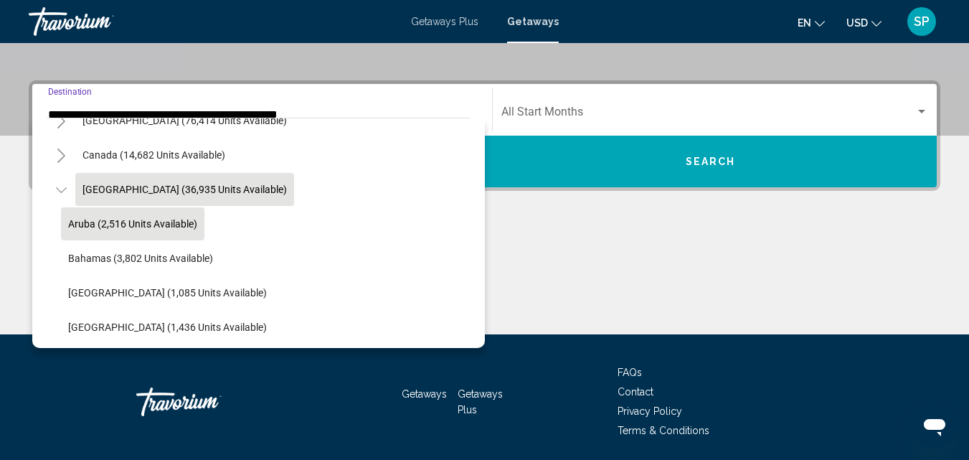
click at [194, 226] on span "Aruba (2,516 units available)" at bounding box center [132, 223] width 129 height 11
type input "**********"
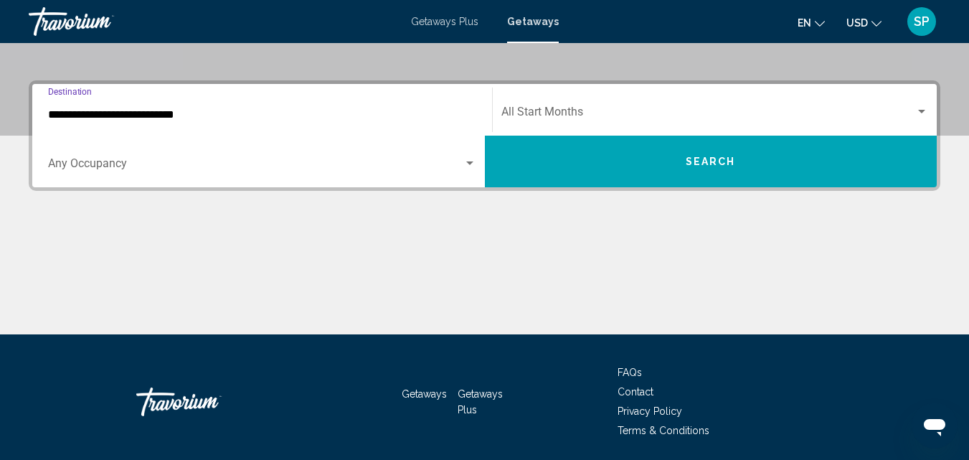
scroll to position [328, 0]
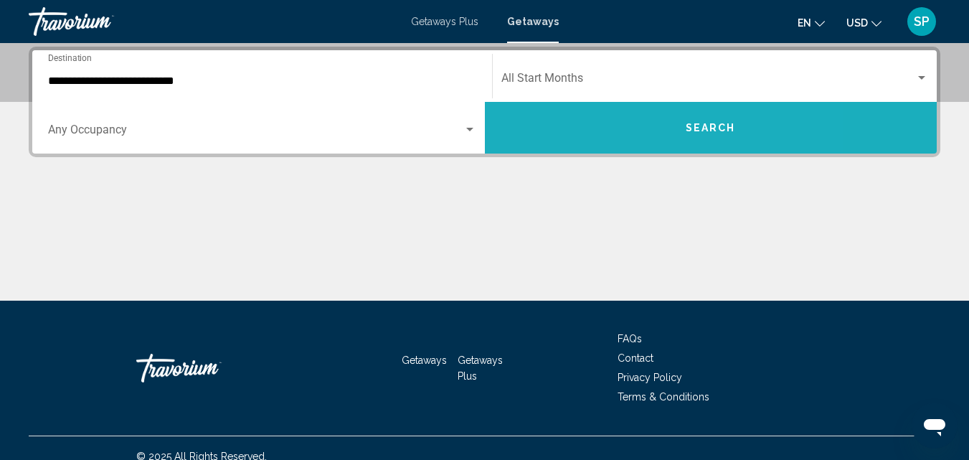
click at [617, 134] on button "Search" at bounding box center [711, 128] width 452 height 52
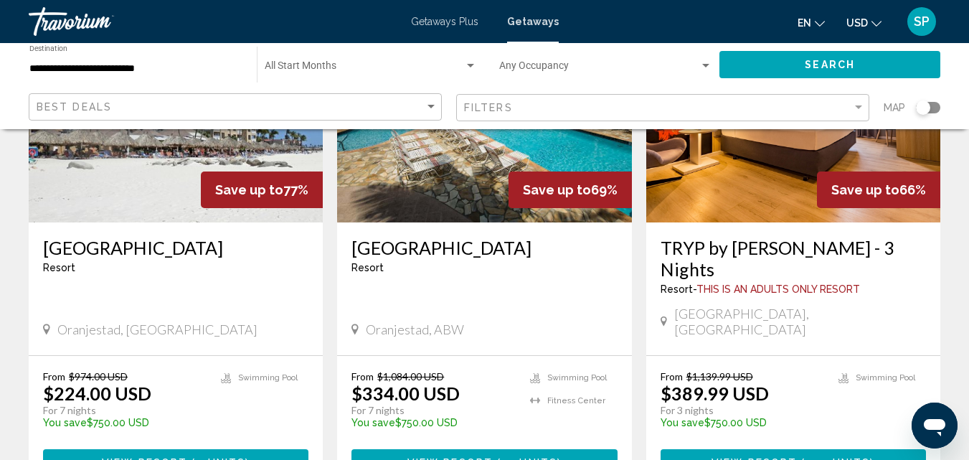
scroll to position [229, 0]
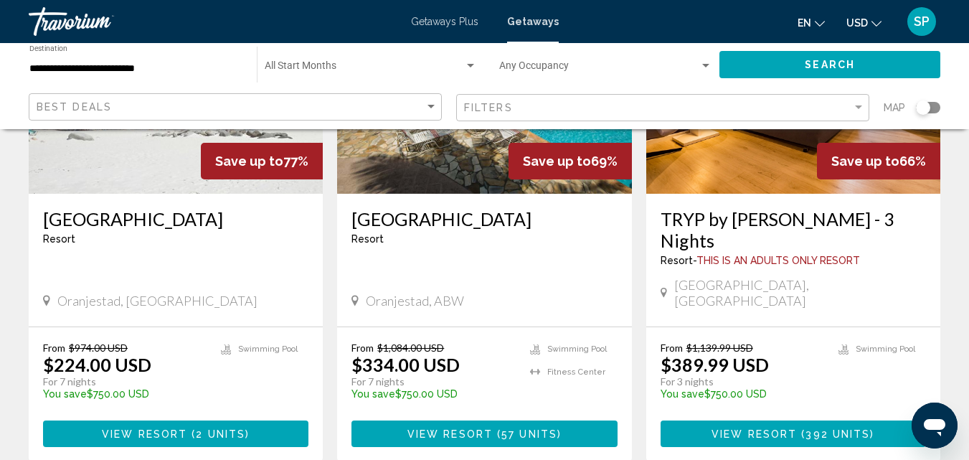
click at [729, 176] on img "Main content" at bounding box center [793, 78] width 294 height 229
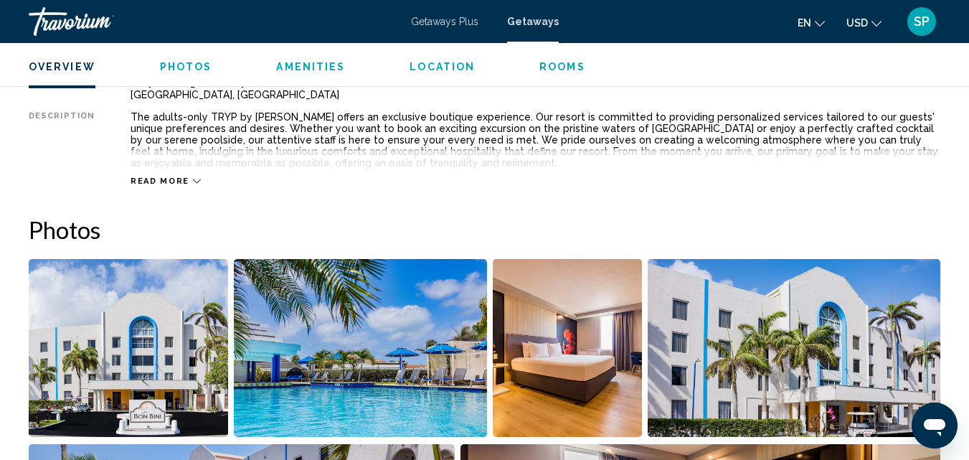
scroll to position [785, 0]
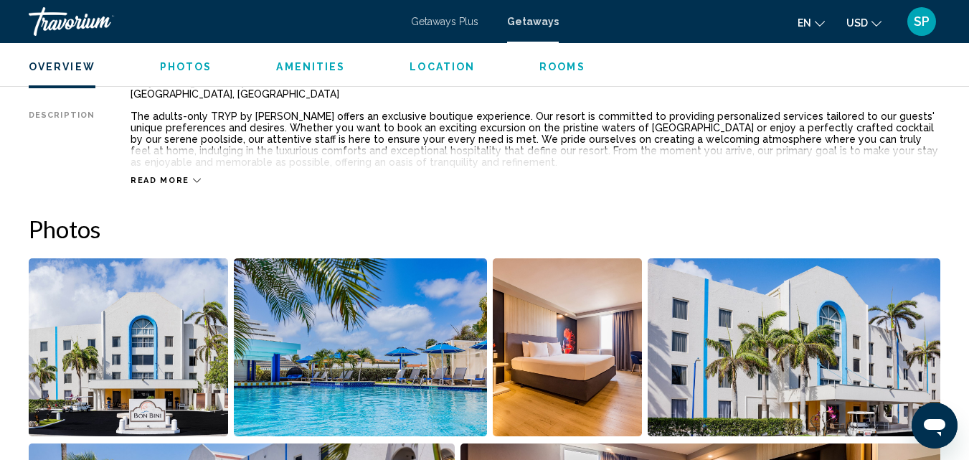
click at [184, 177] on div "Read more" at bounding box center [166, 180] width 70 height 9
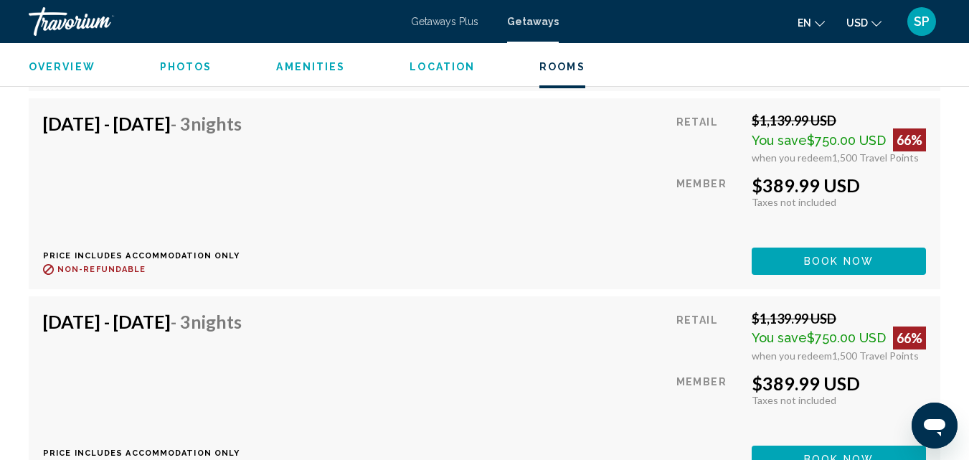
scroll to position [2879, 0]
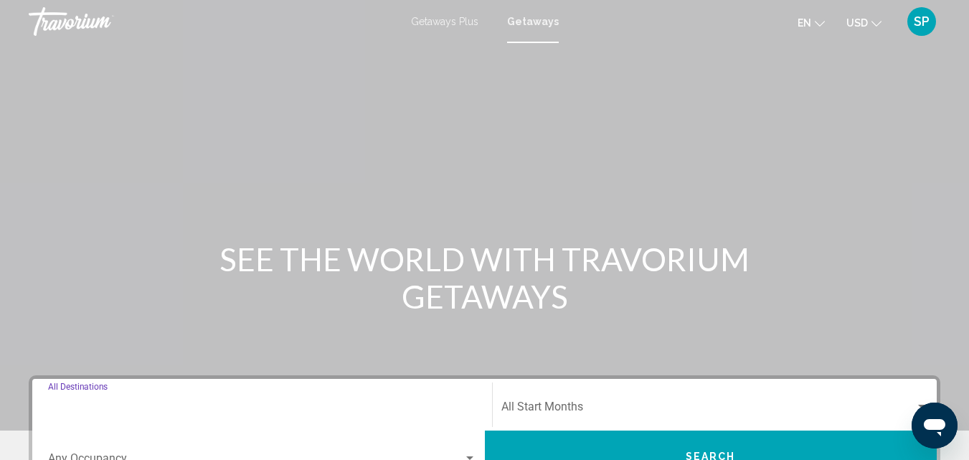
click at [131, 410] on input "Destination All Destinations" at bounding box center [262, 409] width 428 height 13
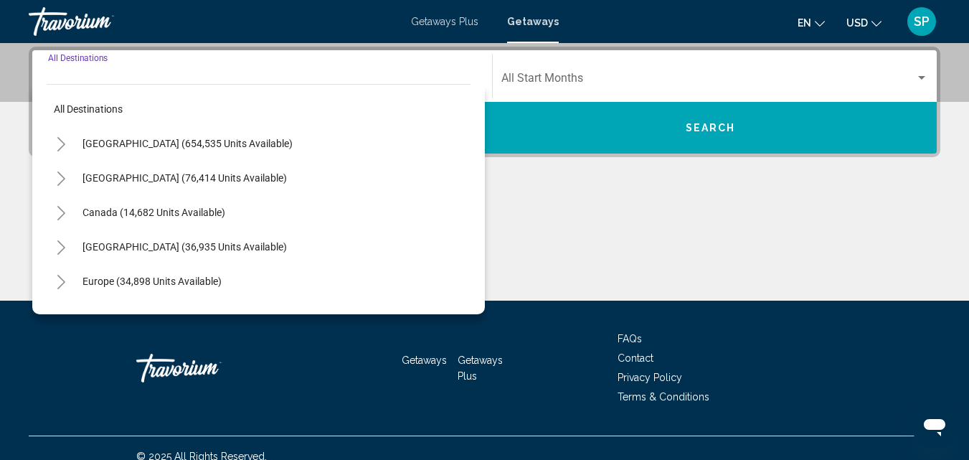
scroll to position [345, 0]
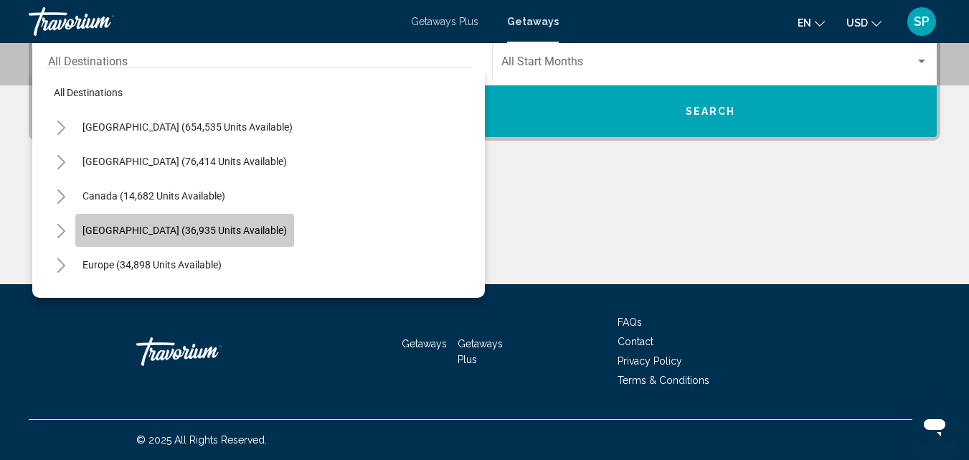
click at [212, 227] on span "[GEOGRAPHIC_DATA] (36,935 units available)" at bounding box center [184, 229] width 204 height 11
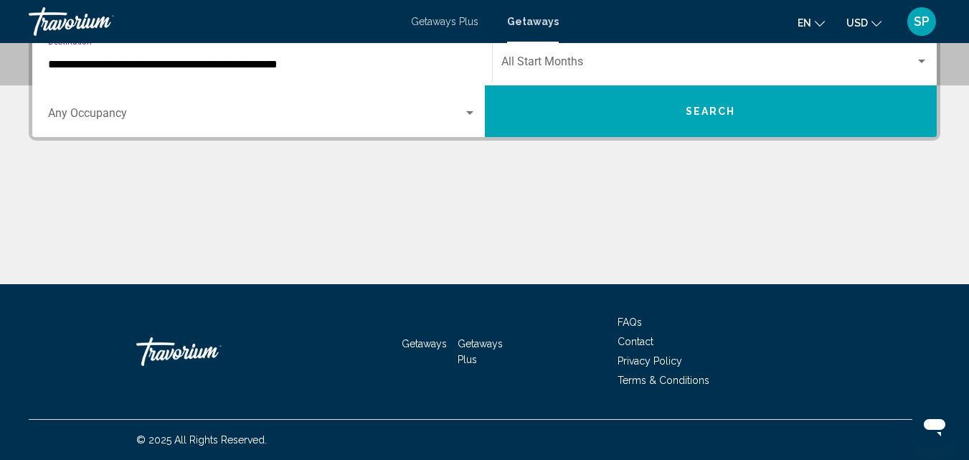
scroll to position [328, 0]
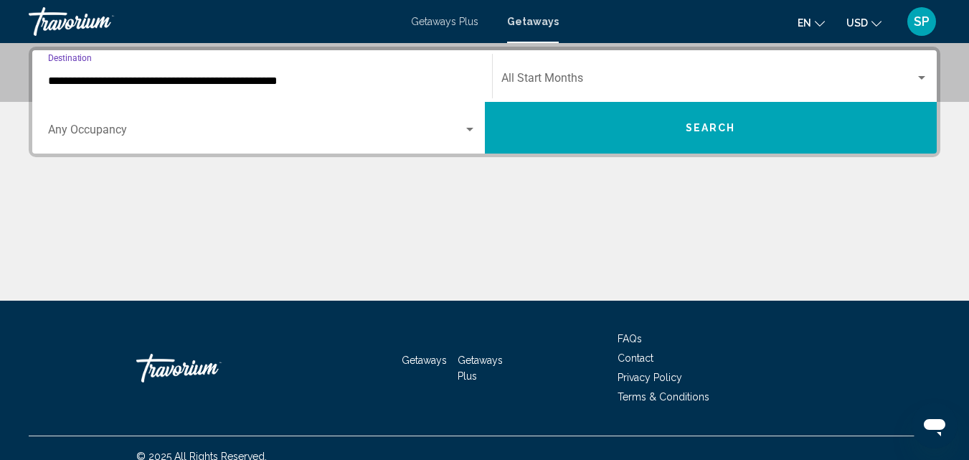
click at [196, 79] on input "**********" at bounding box center [262, 81] width 428 height 13
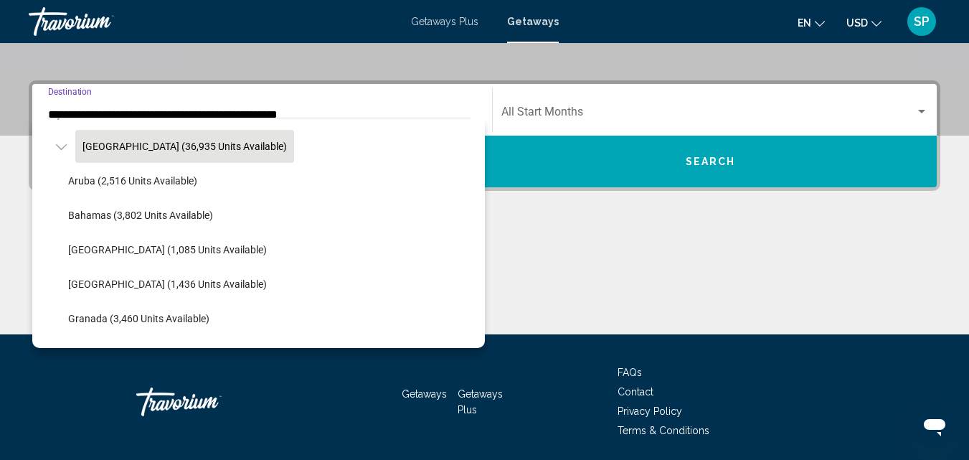
scroll to position [161, 0]
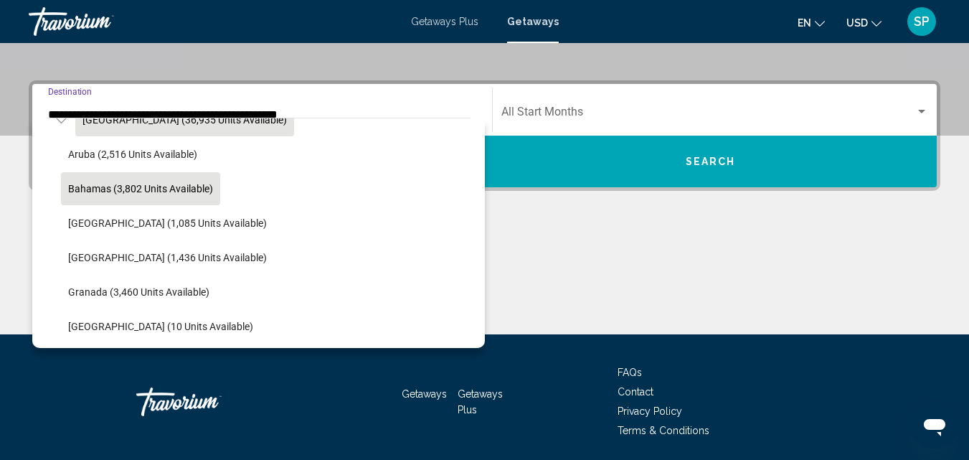
click at [157, 191] on span "Bahamas (3,802 units available)" at bounding box center [140, 188] width 145 height 11
type input "**********"
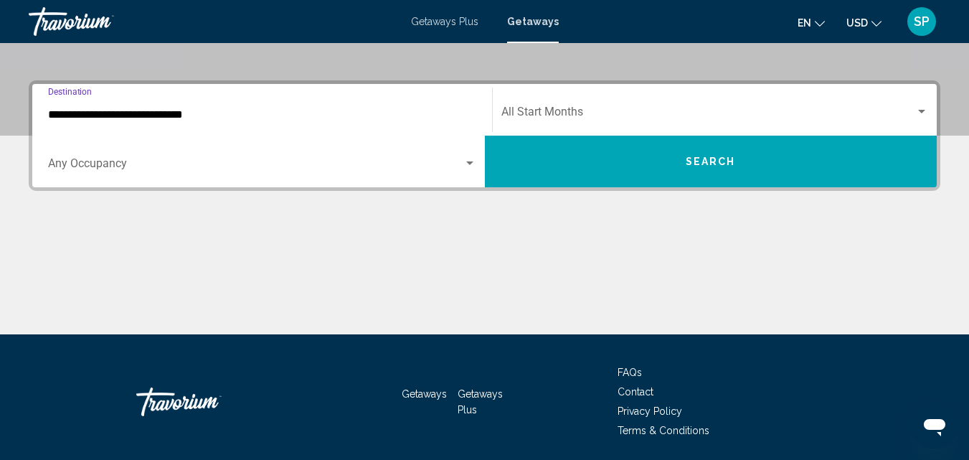
scroll to position [328, 0]
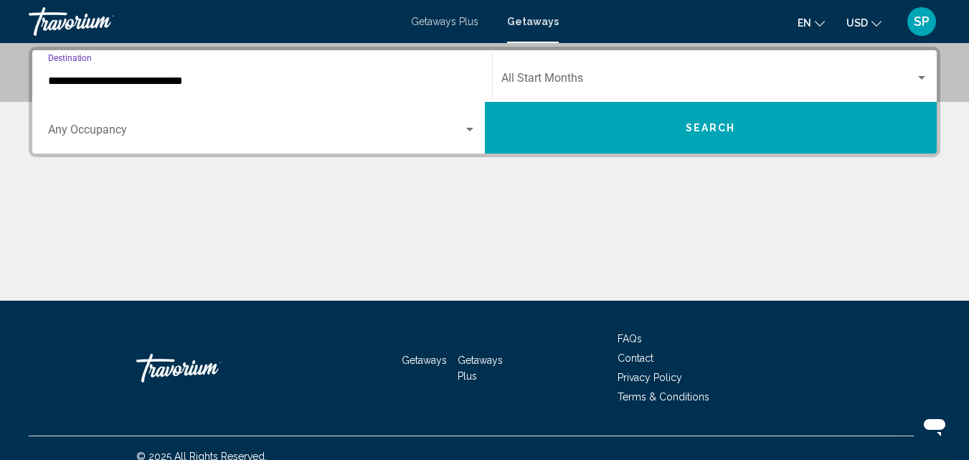
click at [577, 125] on button "Search" at bounding box center [711, 128] width 452 height 52
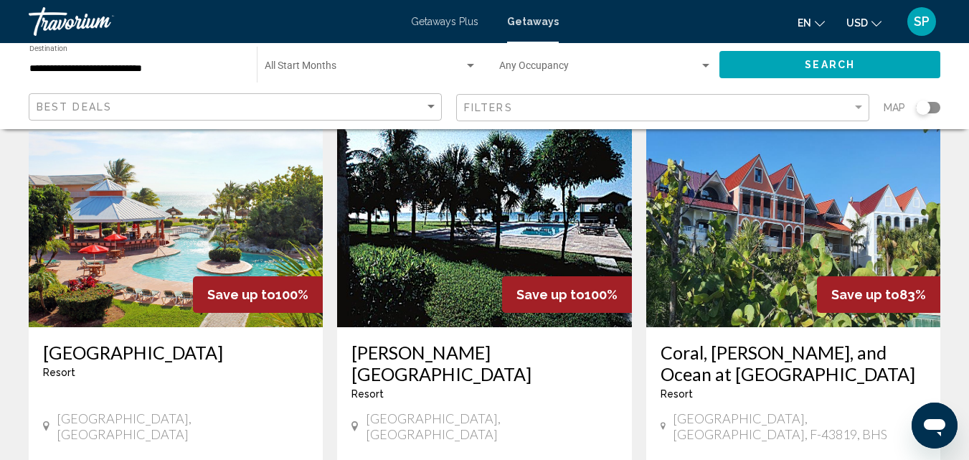
scroll to position [637, 0]
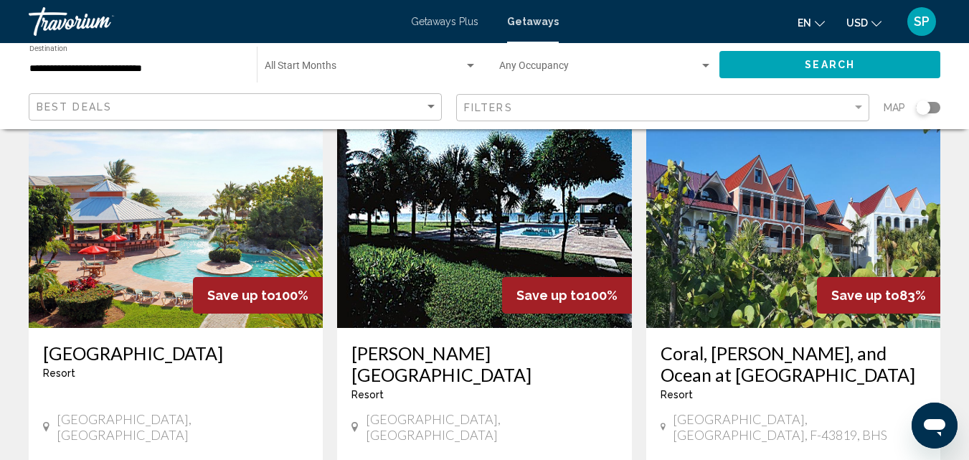
click at [684, 244] on img "Main content" at bounding box center [793, 212] width 294 height 229
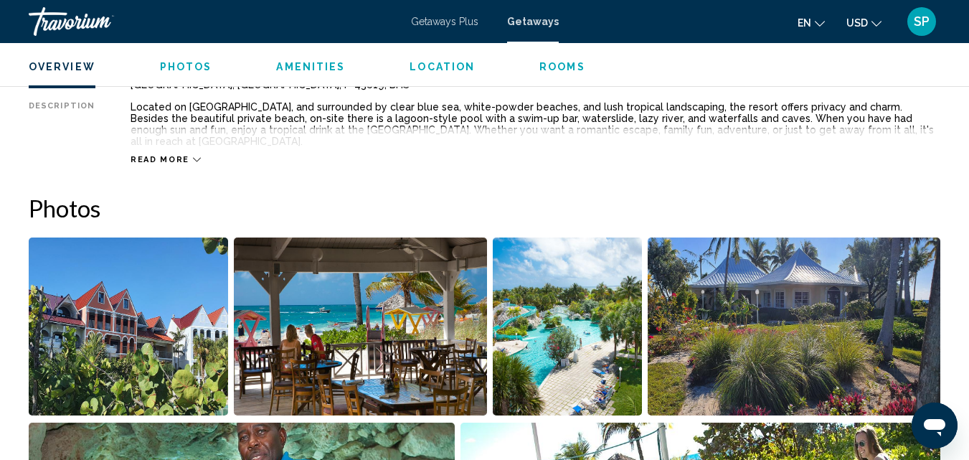
scroll to position [797, 0]
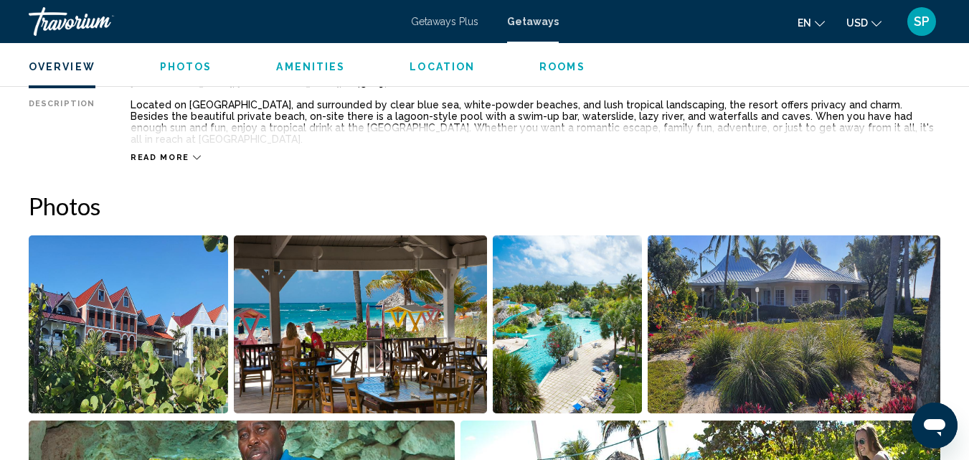
click at [193, 153] on icon "Main content" at bounding box center [197, 157] width 8 height 8
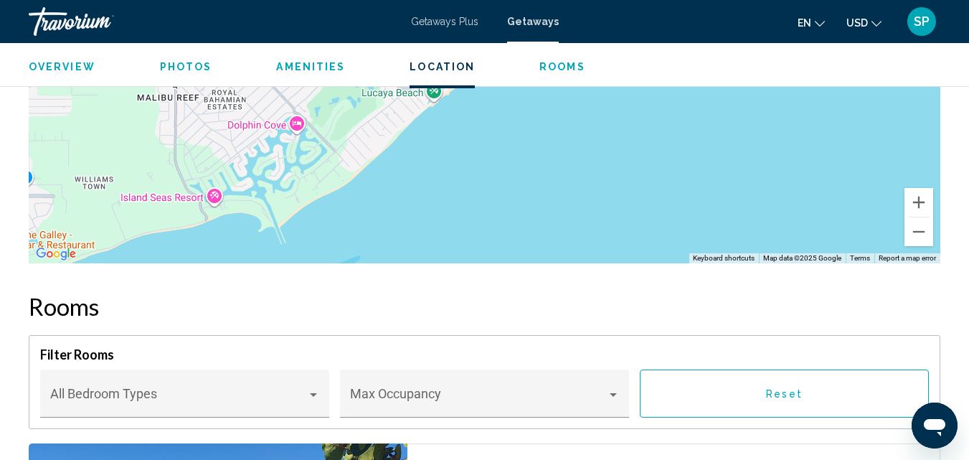
scroll to position [2229, 0]
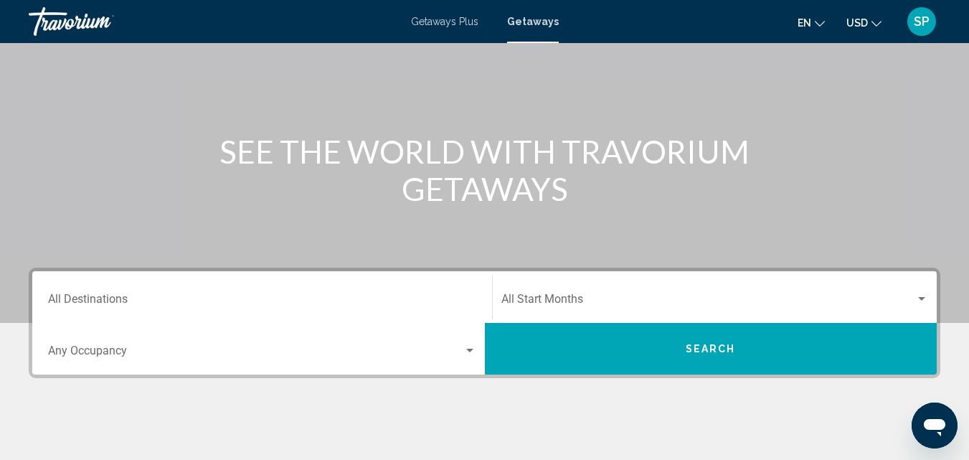
scroll to position [115, 0]
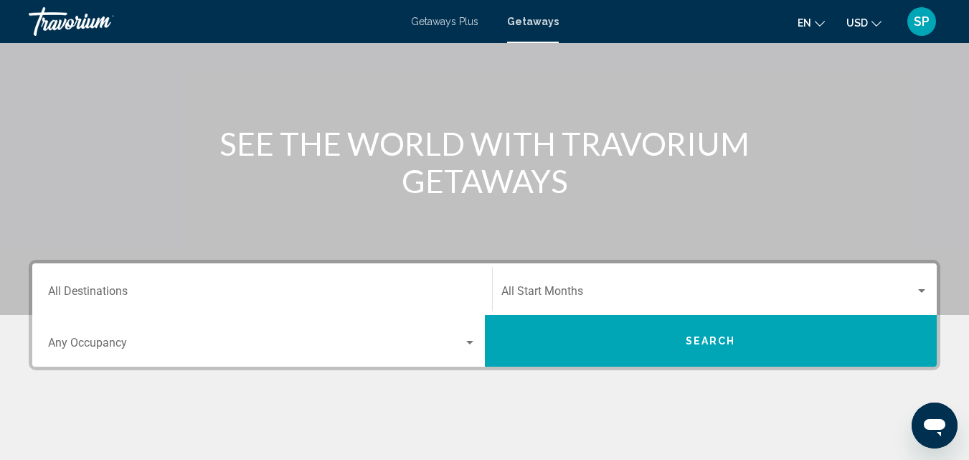
click at [124, 289] on input "Destination All Destinations" at bounding box center [262, 294] width 428 height 13
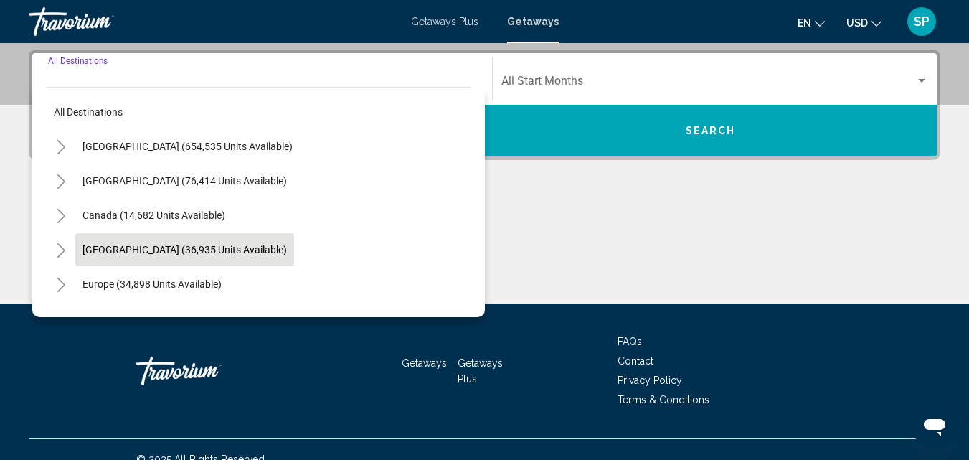
scroll to position [328, 0]
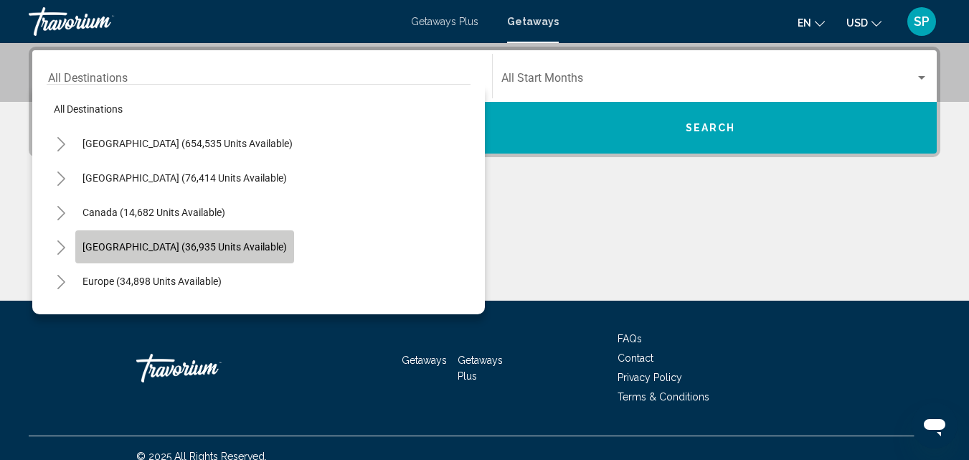
click at [135, 247] on span "[GEOGRAPHIC_DATA] (36,935 units available)" at bounding box center [184, 246] width 204 height 11
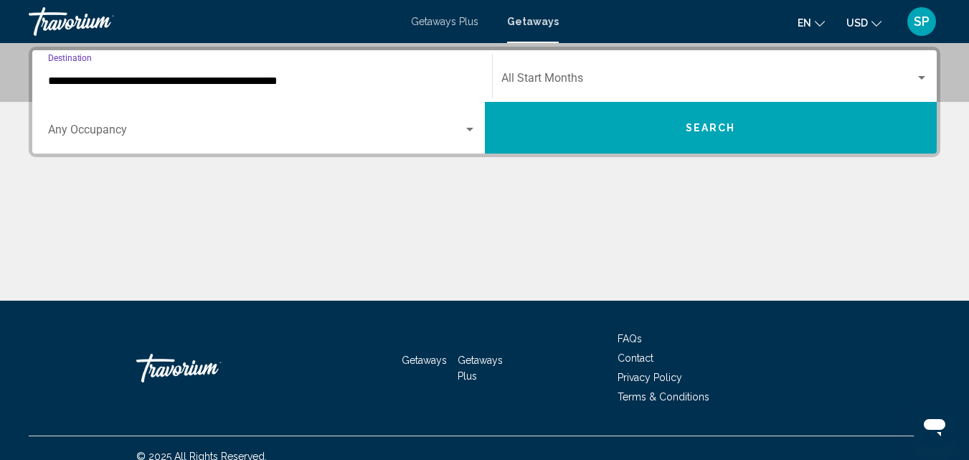
click at [155, 80] on input "**********" at bounding box center [262, 81] width 428 height 13
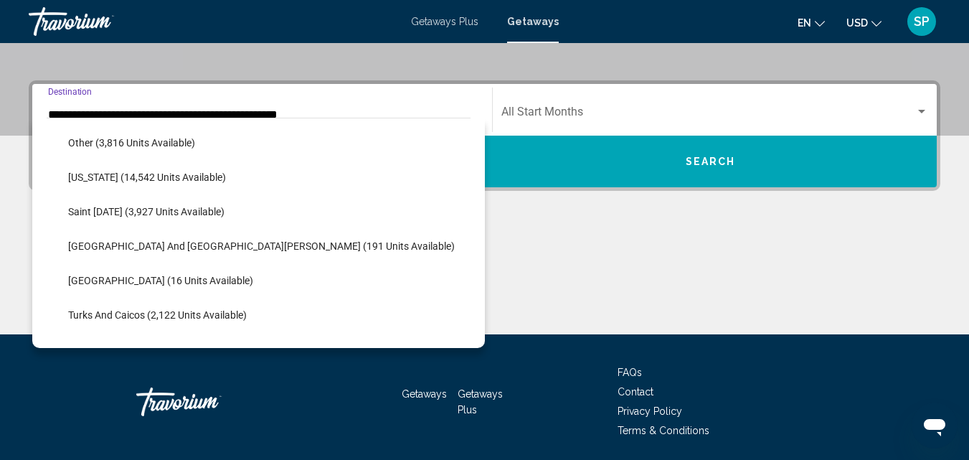
scroll to position [379, 0]
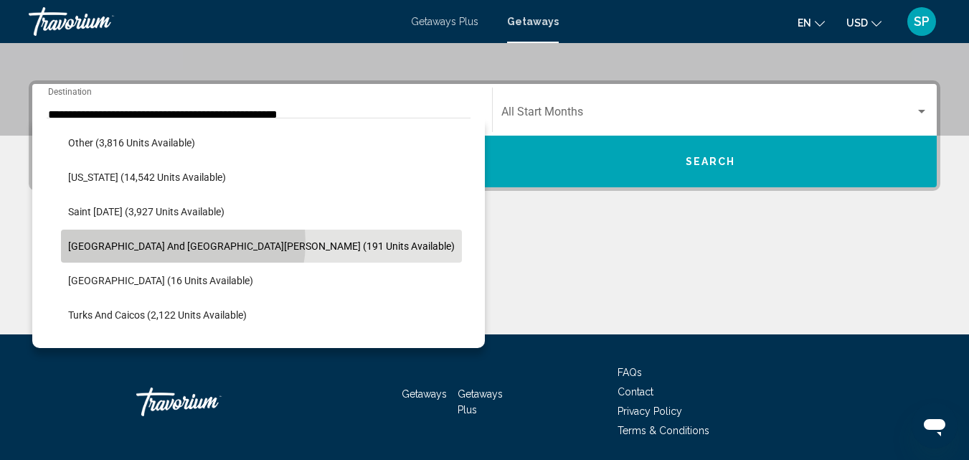
click at [173, 242] on span "[GEOGRAPHIC_DATA] and [GEOGRAPHIC_DATA][PERSON_NAME] (191 units available)" at bounding box center [261, 245] width 387 height 11
type input "**********"
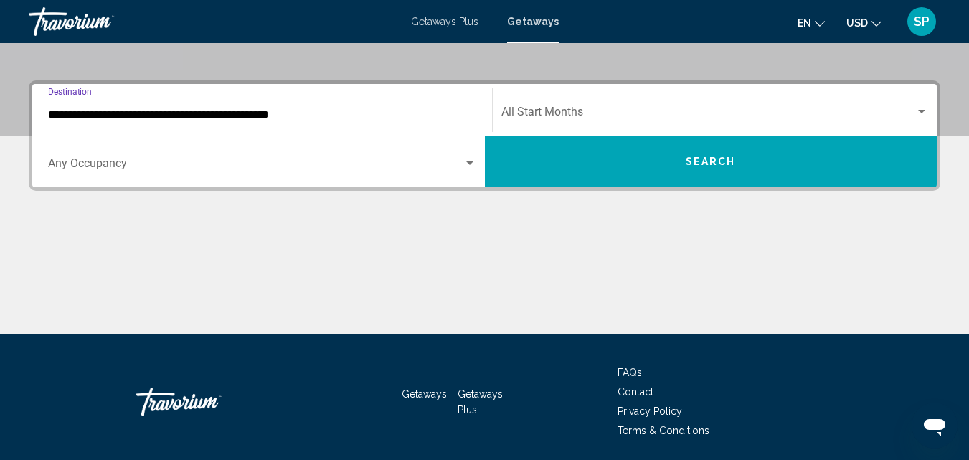
scroll to position [328, 0]
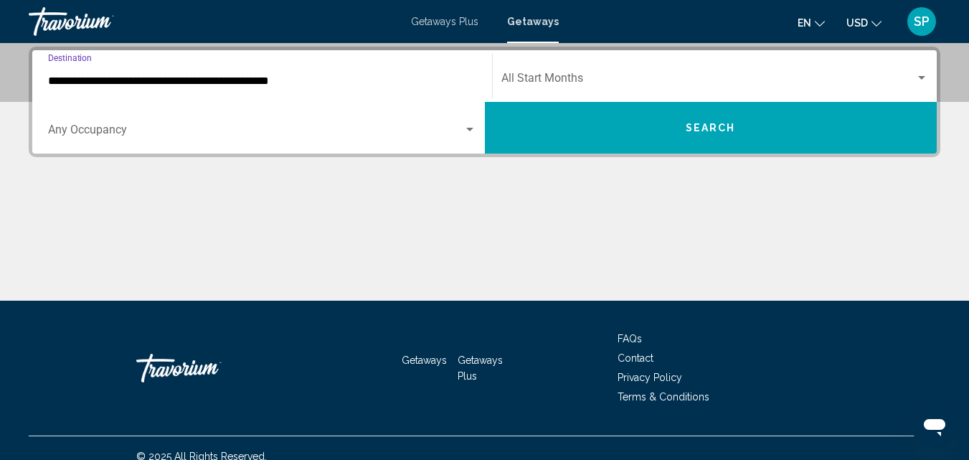
click at [573, 128] on button "Search" at bounding box center [711, 128] width 452 height 52
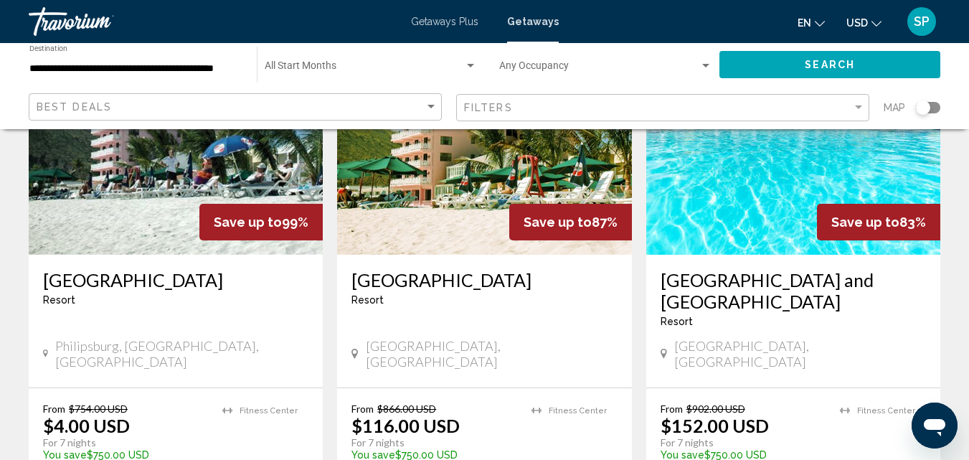
scroll to position [703, 0]
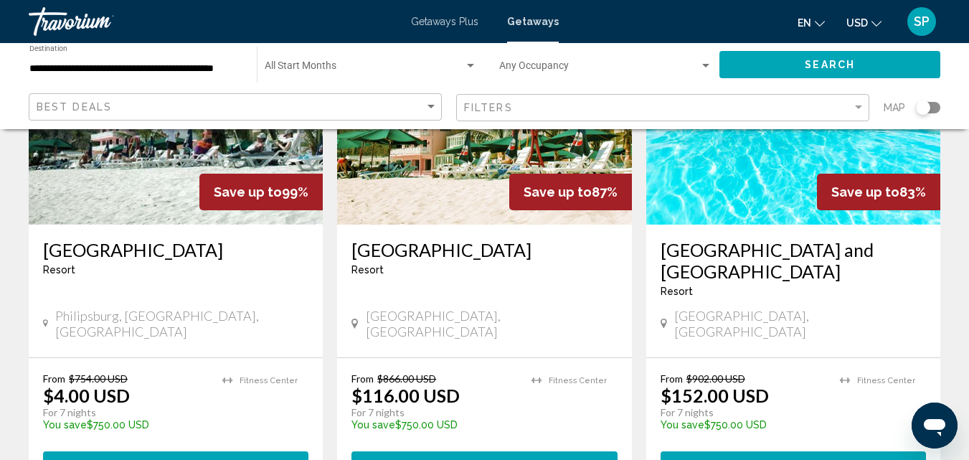
click at [402, 193] on img "Main content" at bounding box center [484, 109] width 294 height 229
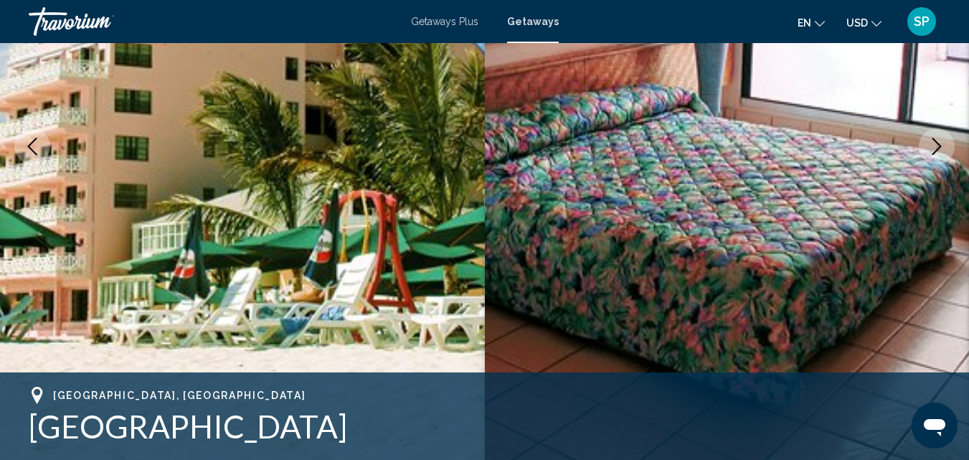
scroll to position [212, 0]
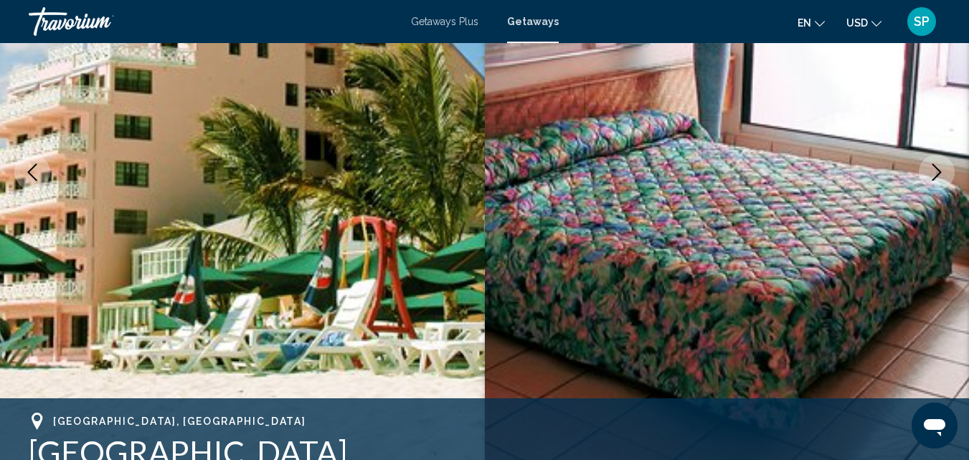
click at [935, 175] on icon "Next image" at bounding box center [936, 171] width 17 height 17
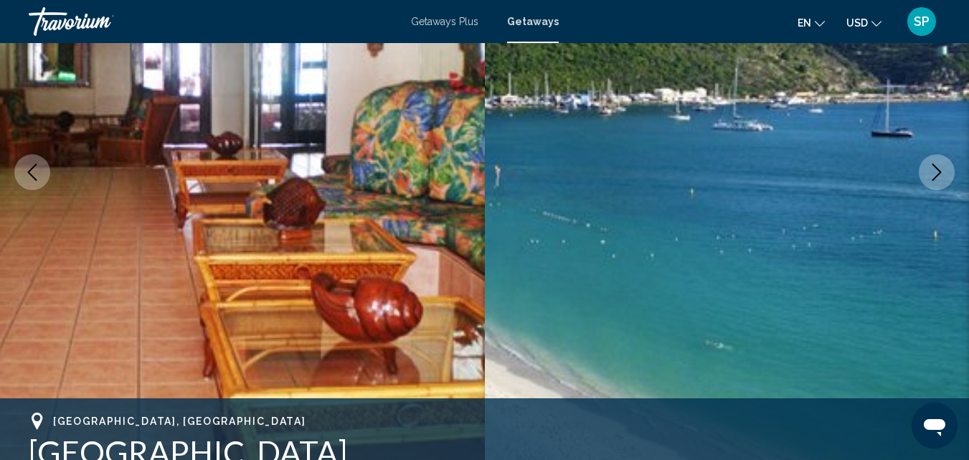
click at [937, 174] on icon "Next image" at bounding box center [936, 171] width 17 height 17
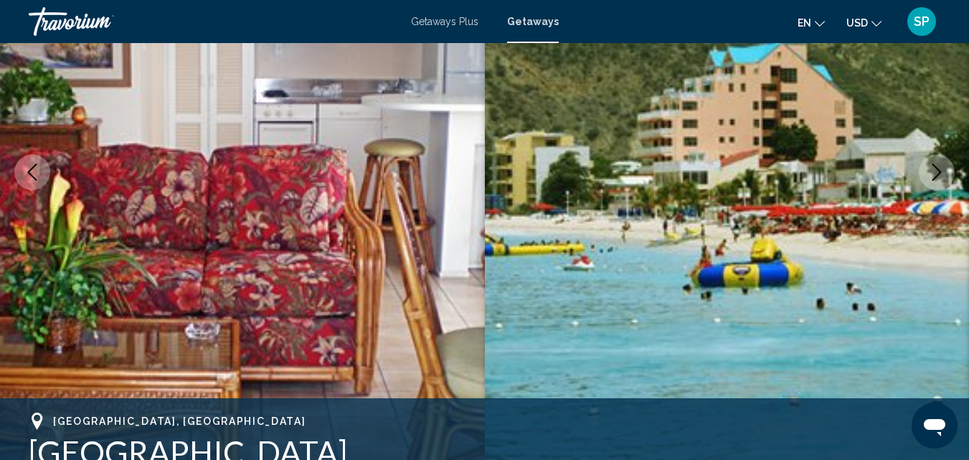
click at [939, 169] on icon "Next image" at bounding box center [936, 171] width 17 height 17
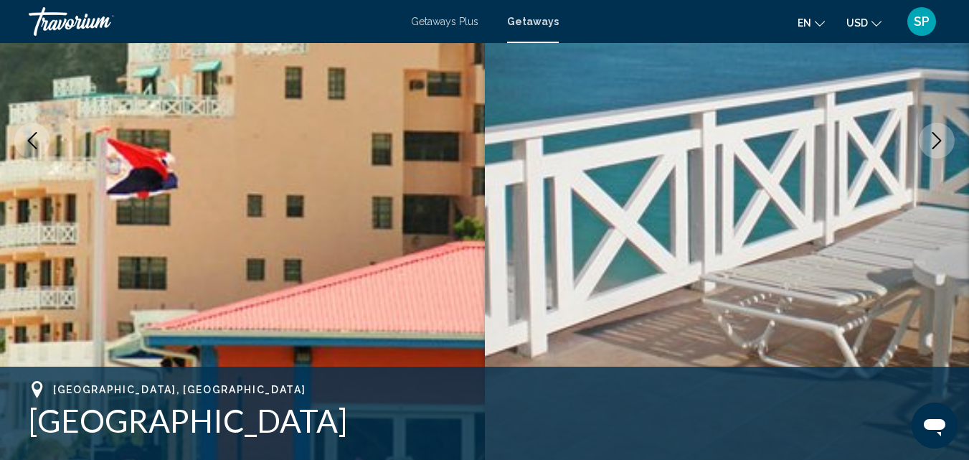
scroll to position [275, 0]
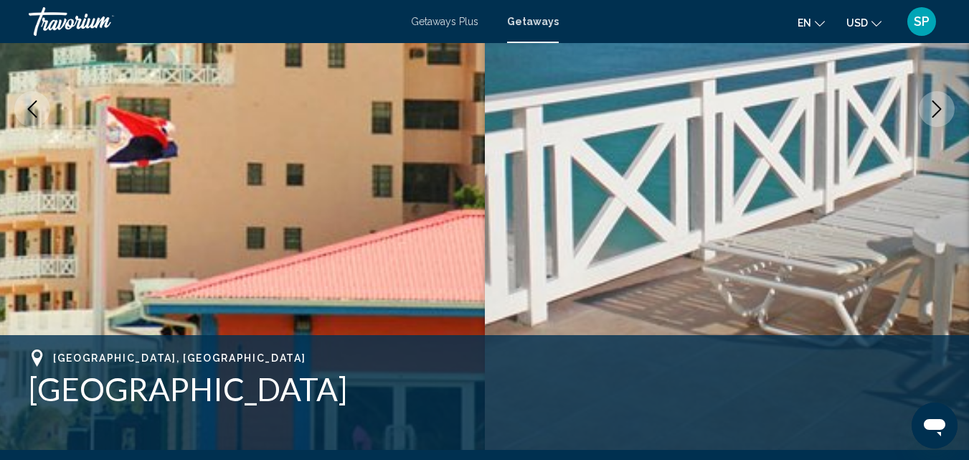
click at [941, 106] on icon "Next image" at bounding box center [936, 108] width 17 height 17
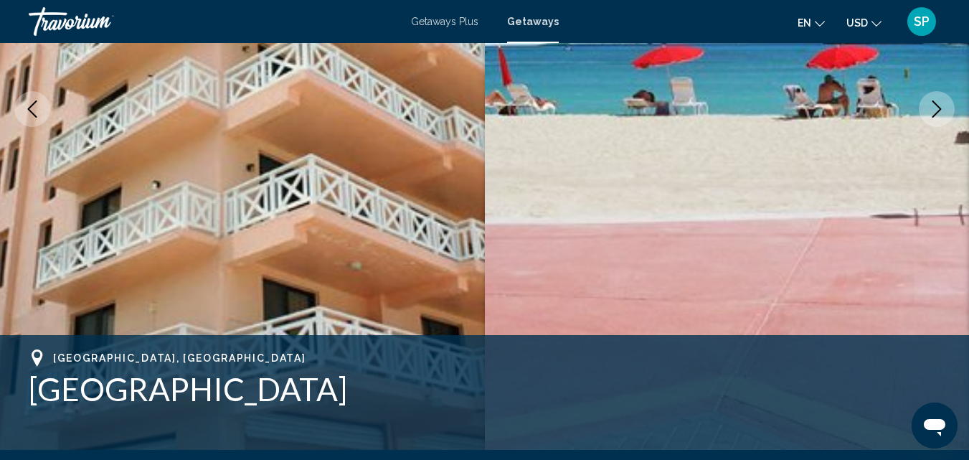
click at [935, 109] on icon "Next image" at bounding box center [936, 108] width 17 height 17
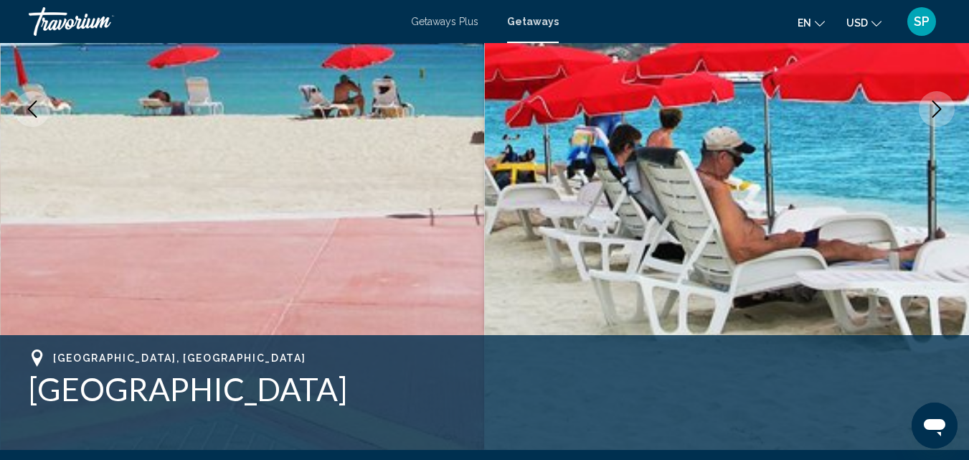
click at [935, 109] on icon "Next image" at bounding box center [936, 108] width 17 height 17
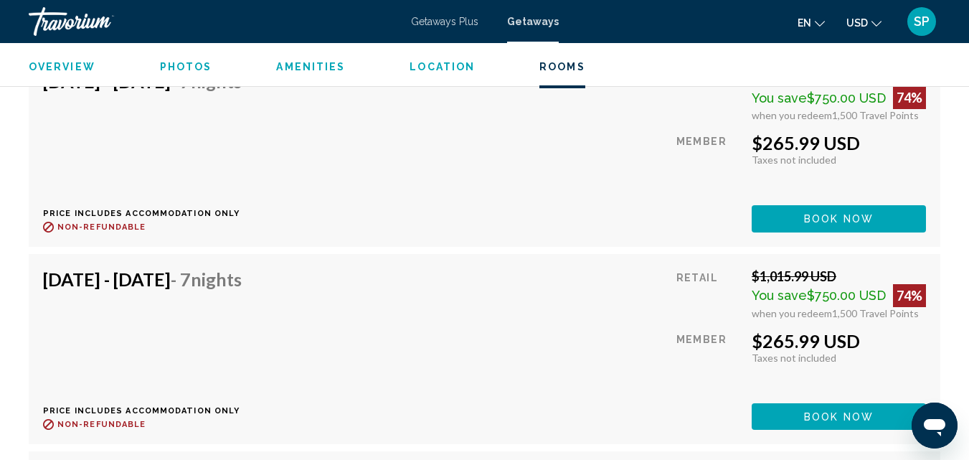
scroll to position [4080, 0]
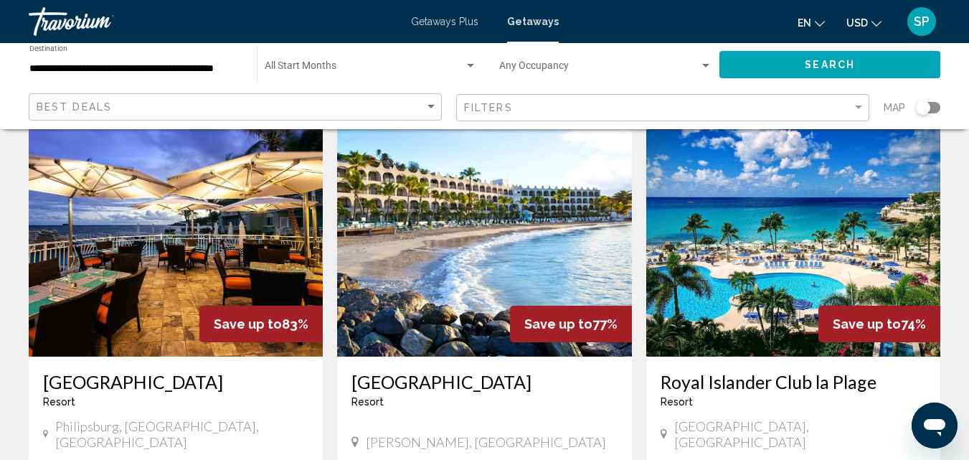
scroll to position [1119, 0]
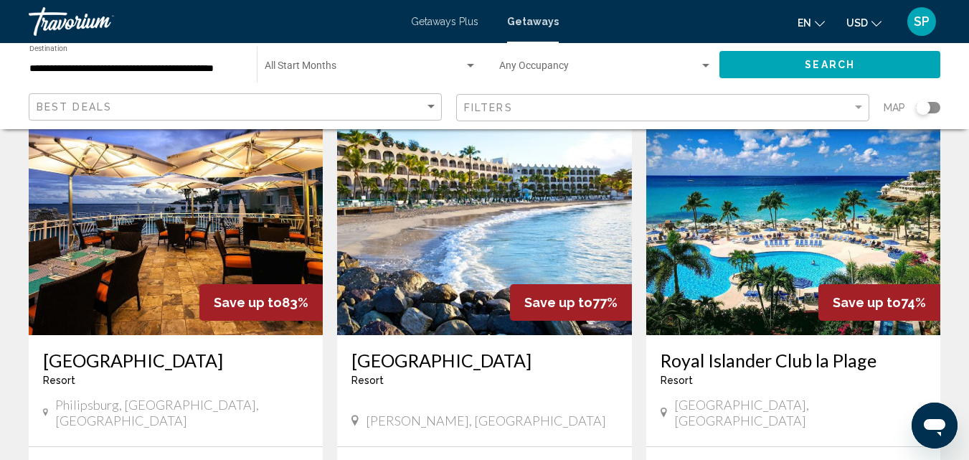
click at [142, 247] on img "Main content" at bounding box center [176, 219] width 294 height 229
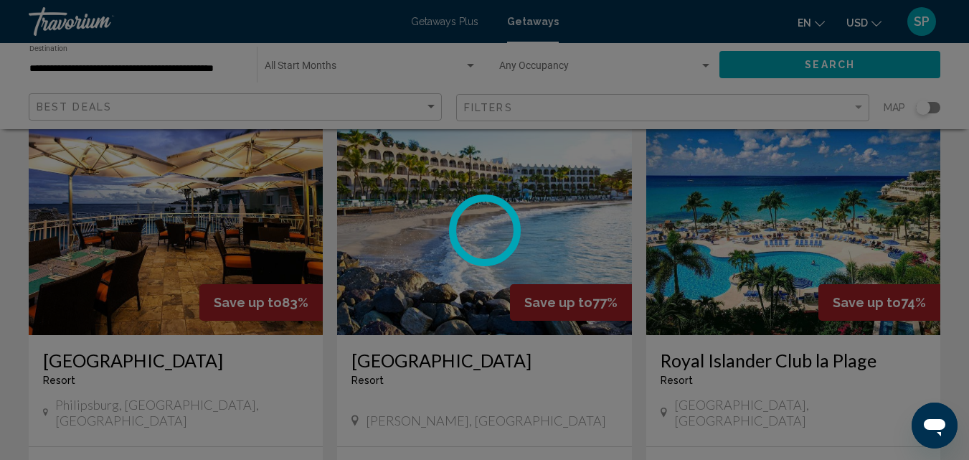
scroll to position [154, 0]
